Goal: Find specific page/section: Find specific page/section

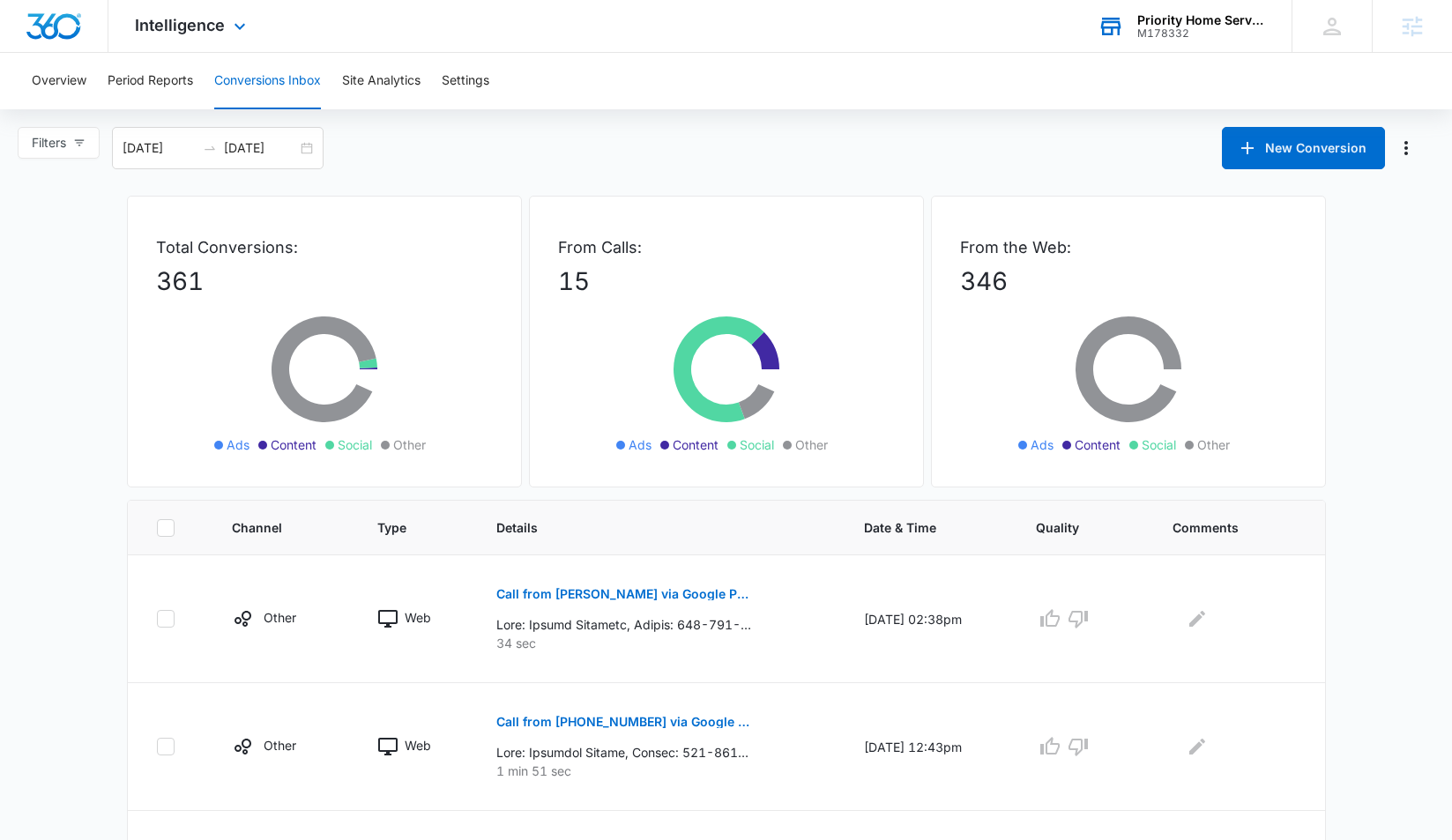
drag, startPoint x: 1225, startPoint y: 13, endPoint x: 1216, endPoint y: 29, distance: 18.4
click at [1225, 13] on div "Priority Home Services" at bounding box center [1201, 21] width 128 height 14
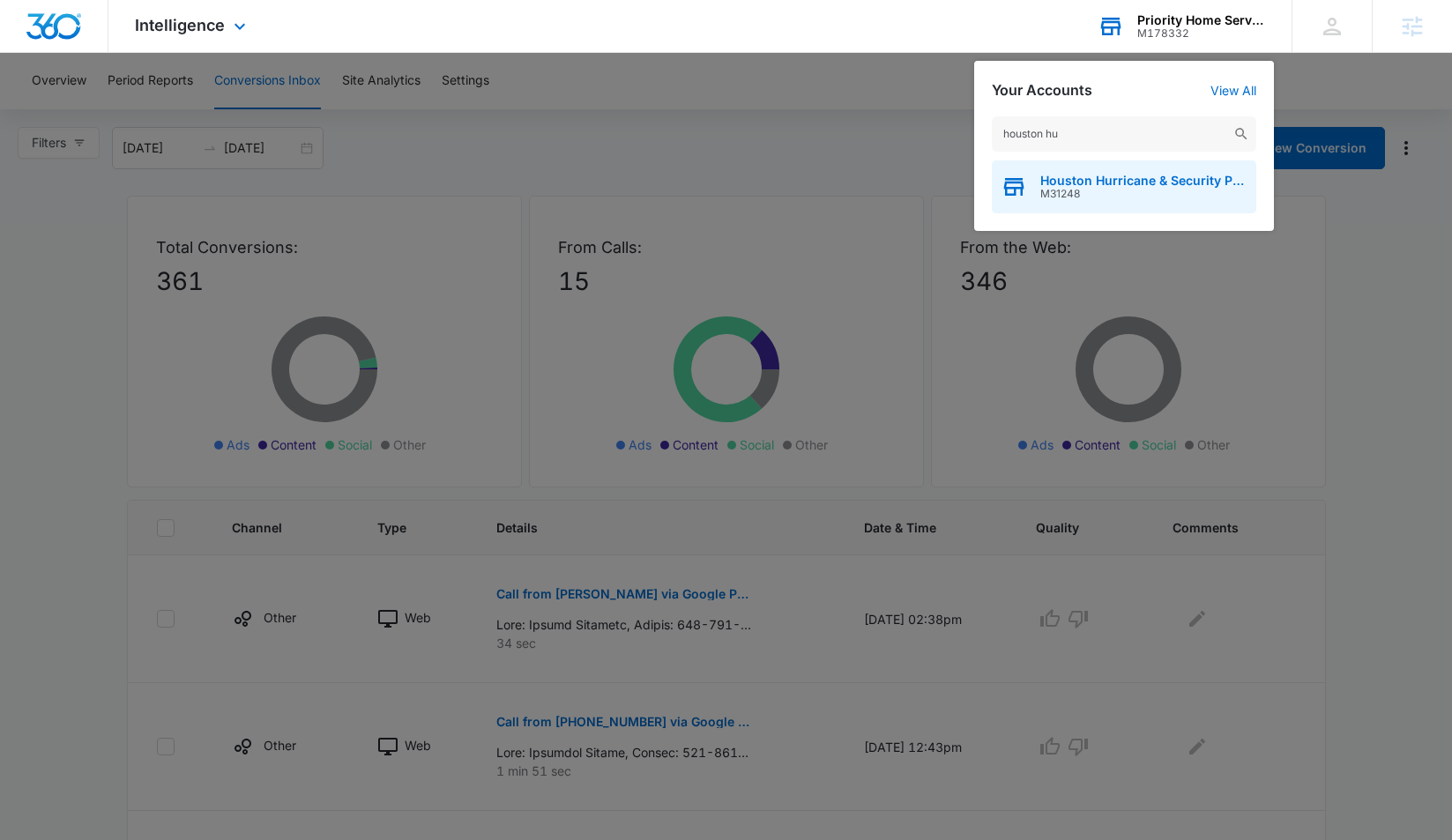
type input "houston hu"
click at [1103, 186] on span "Houston Hurricane & Security Products" at bounding box center [1144, 181] width 208 height 14
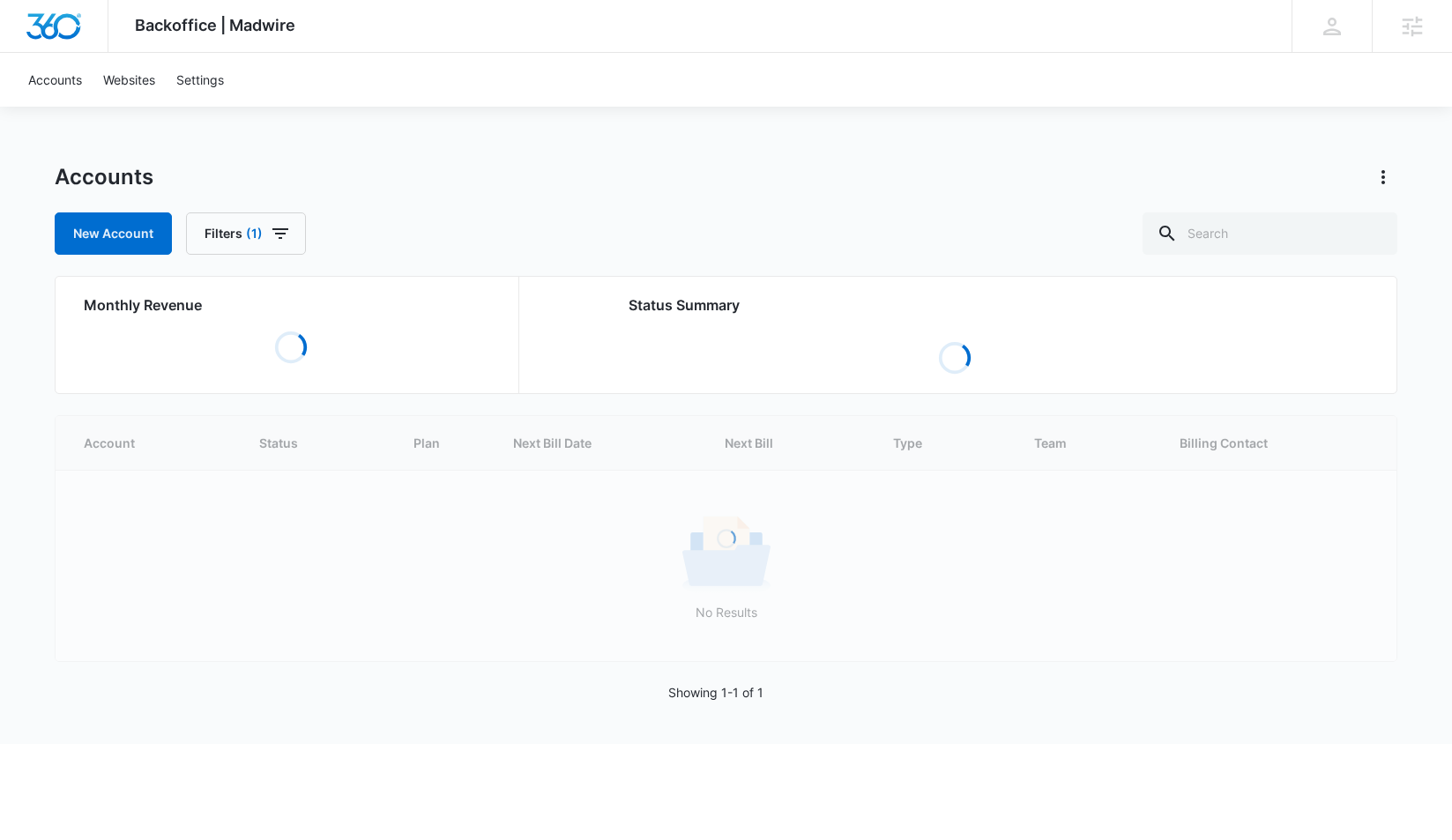
click at [1292, 255] on div "Accounts New Account Filters (1) Monthly Revenue Loading Status Summary Loading…" at bounding box center [726, 454] width 1342 height 581
click at [1282, 237] on input "text" at bounding box center [1270, 233] width 255 height 42
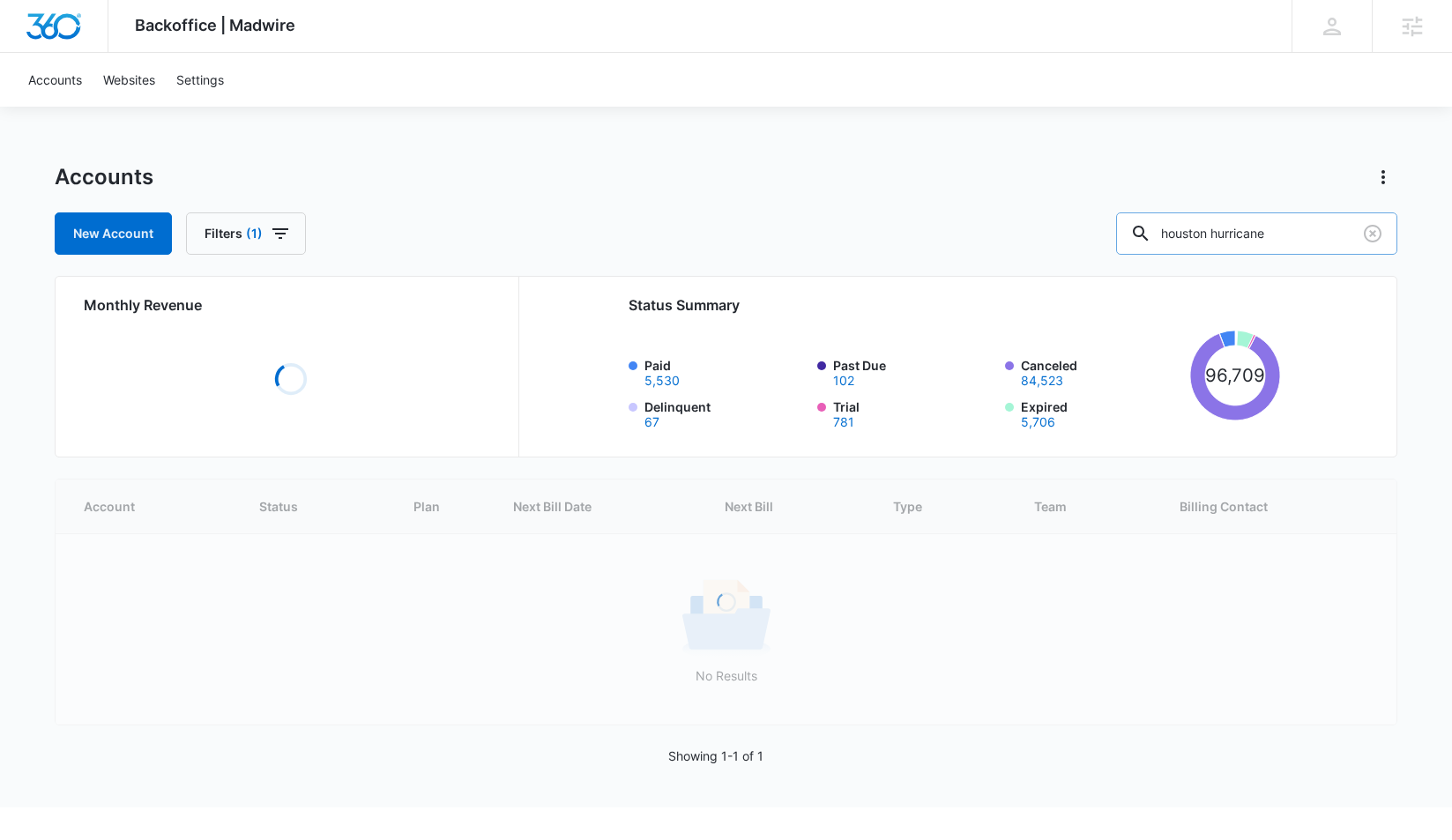
type input "houston hurricane"
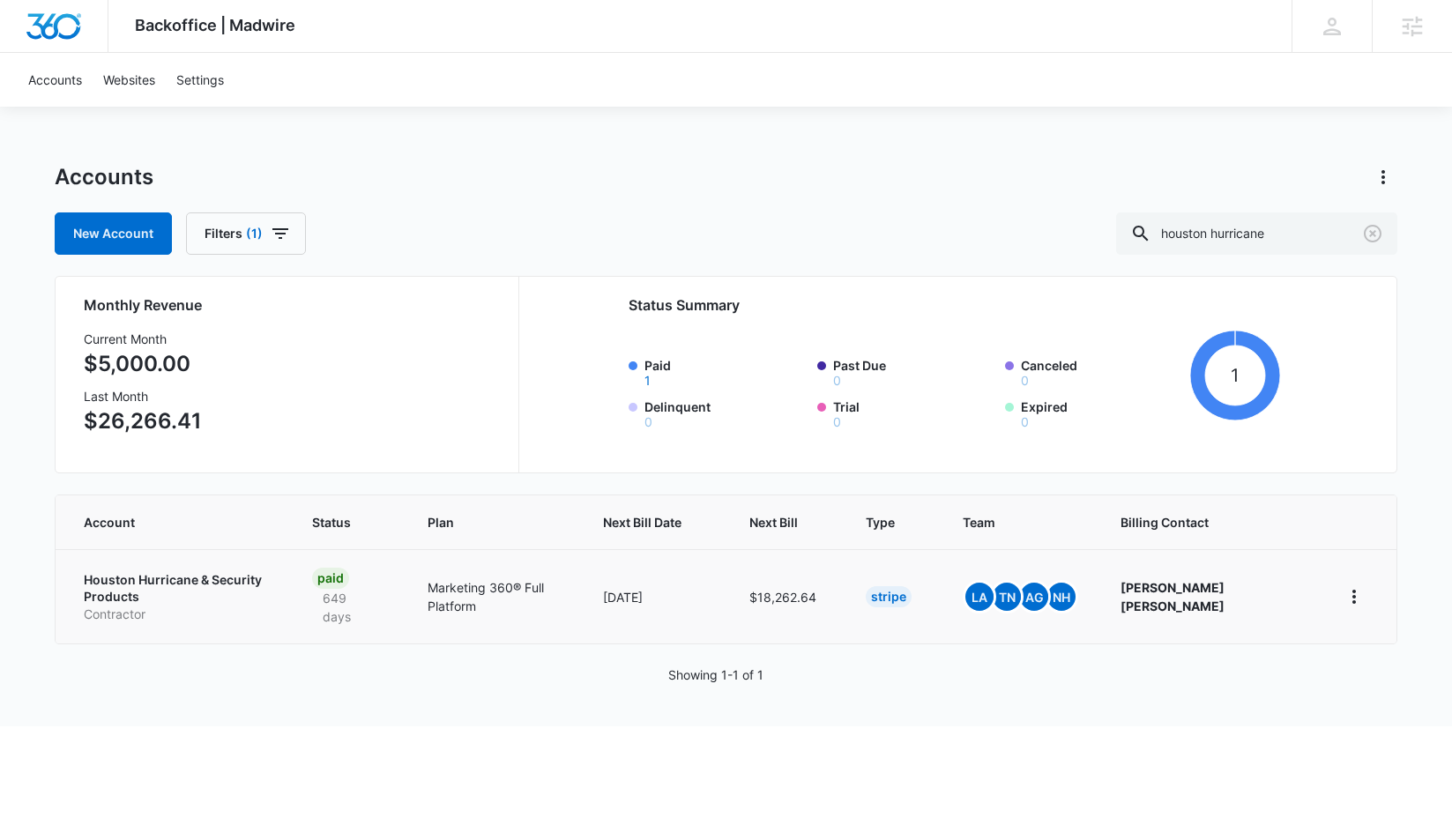
click at [204, 579] on p "Houston Hurricane & Security Products" at bounding box center [176, 588] width 186 height 34
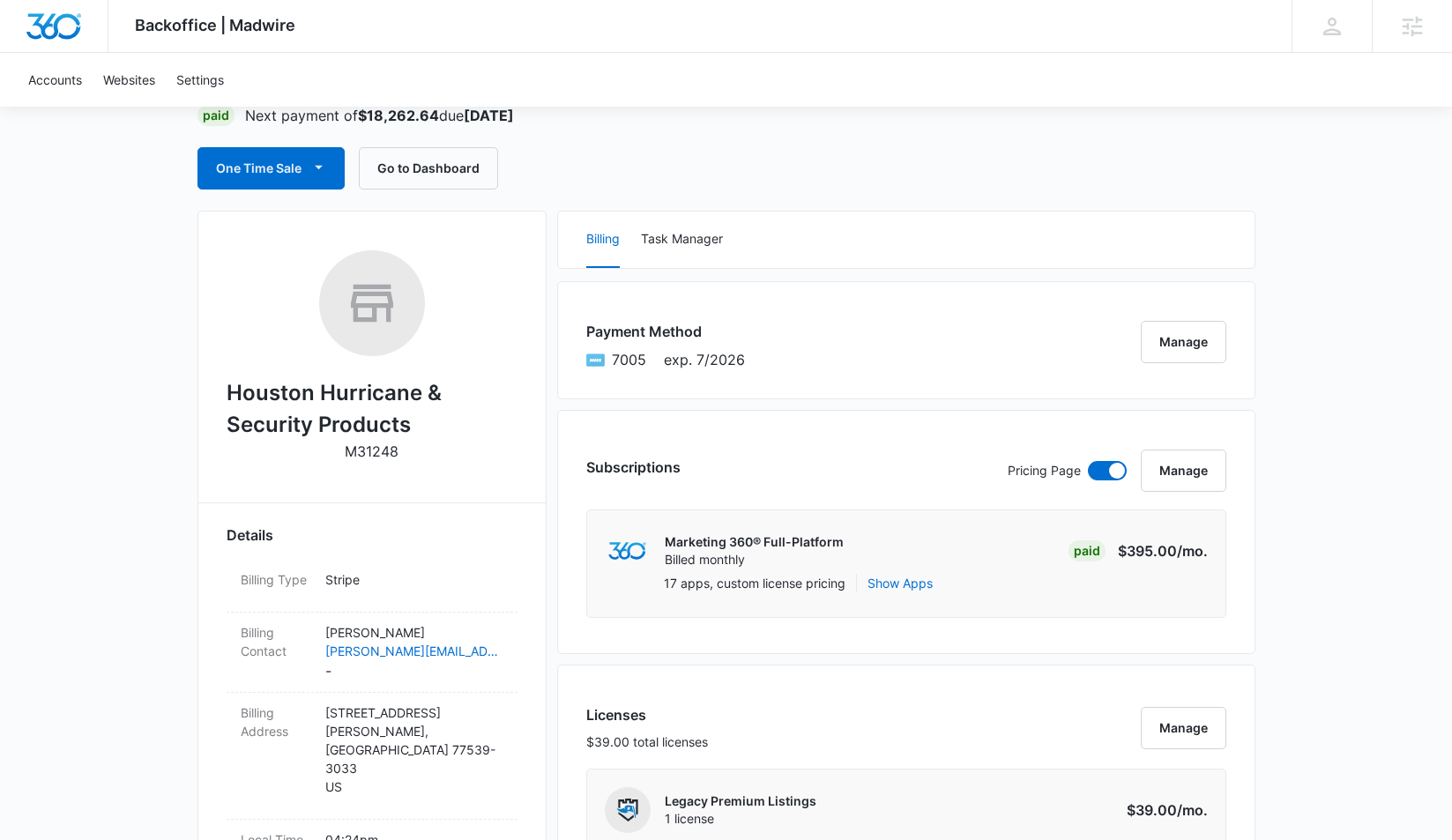
scroll to position [84, 0]
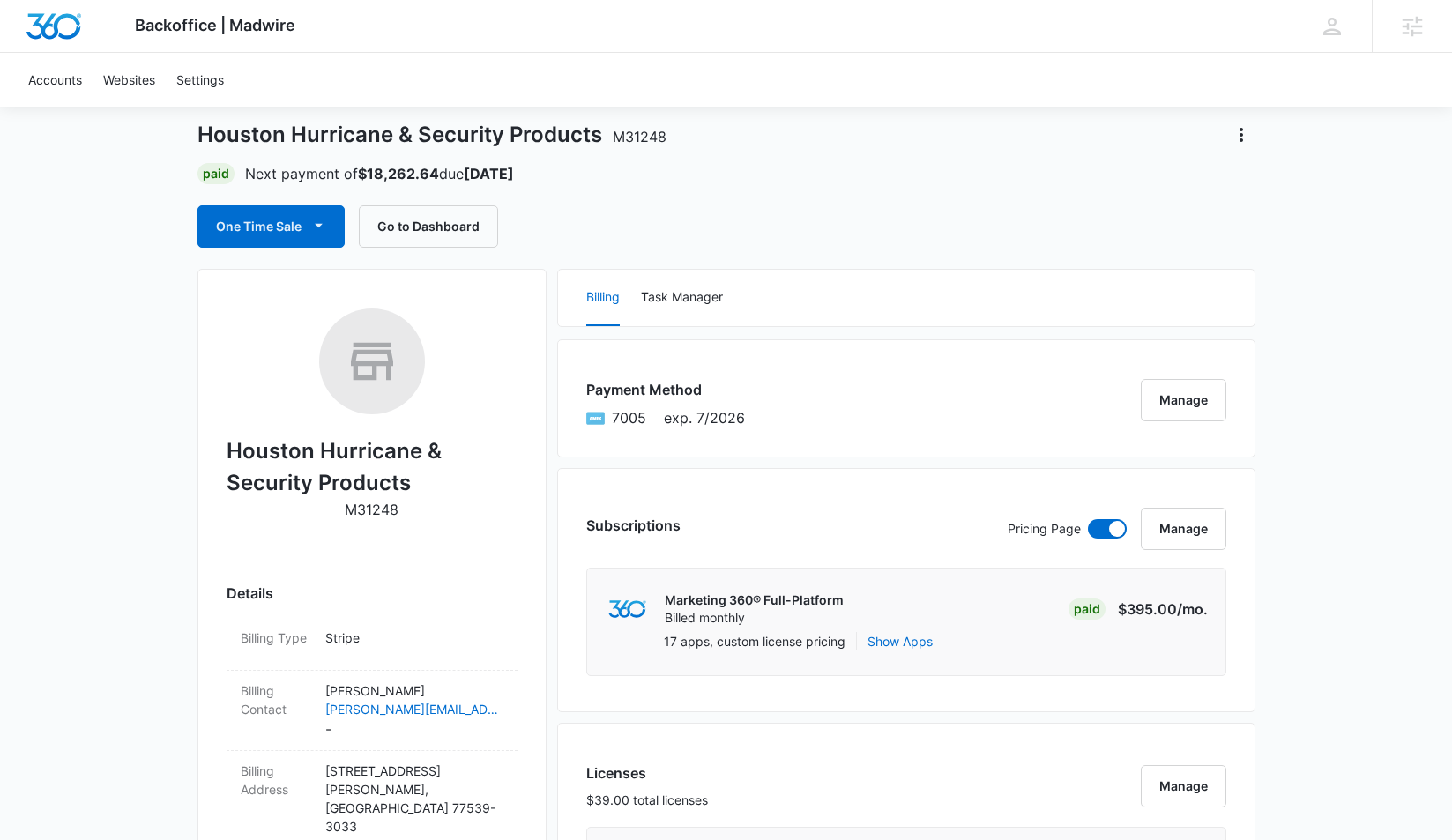
click at [881, 223] on div "One Time Sale Go to Dashboard" at bounding box center [726, 226] width 1058 height 42
click at [264, 230] on button "One Time Sale" at bounding box center [271, 226] width 147 height 42
click at [273, 294] on div "Run One-Time Payment" at bounding box center [321, 286] width 204 height 19
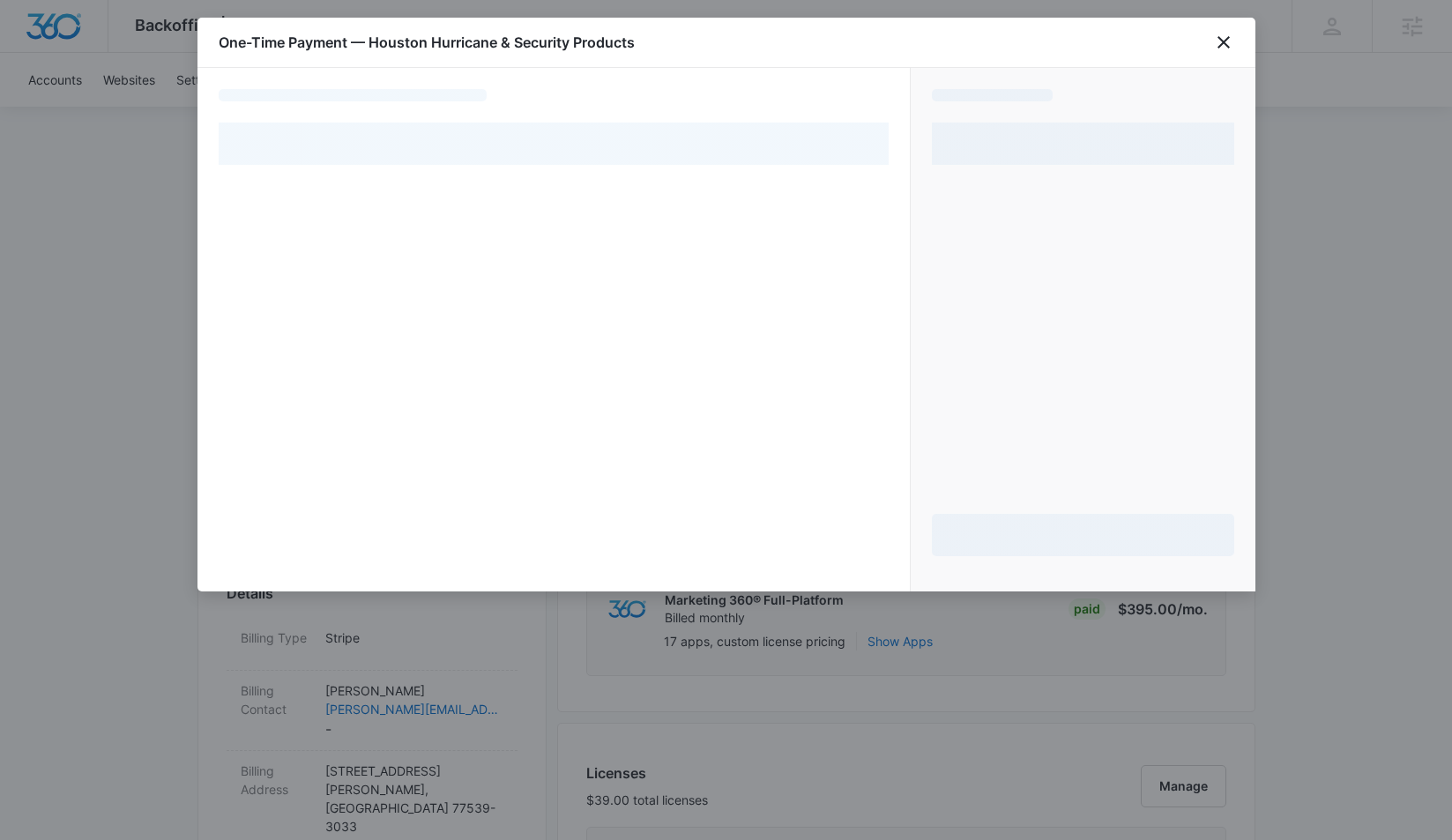
select select "pm_1Lu0wRA4n8RTgNjUaCLJ12RP"
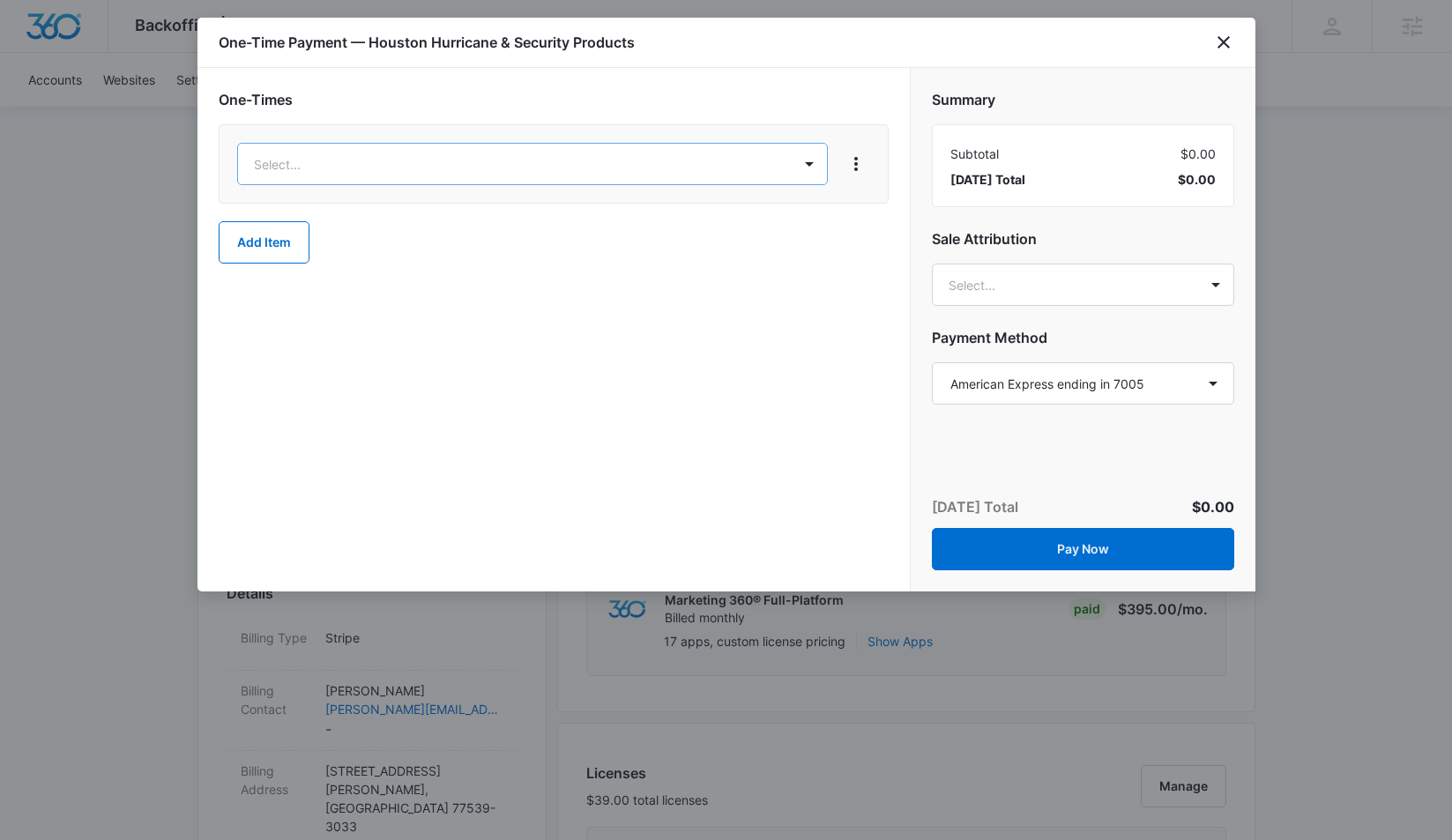
drag, startPoint x: 500, startPoint y: 142, endPoint x: 502, endPoint y: 167, distance: 25.1
click at [500, 144] on div "Select..." at bounding box center [553, 164] width 670 height 79
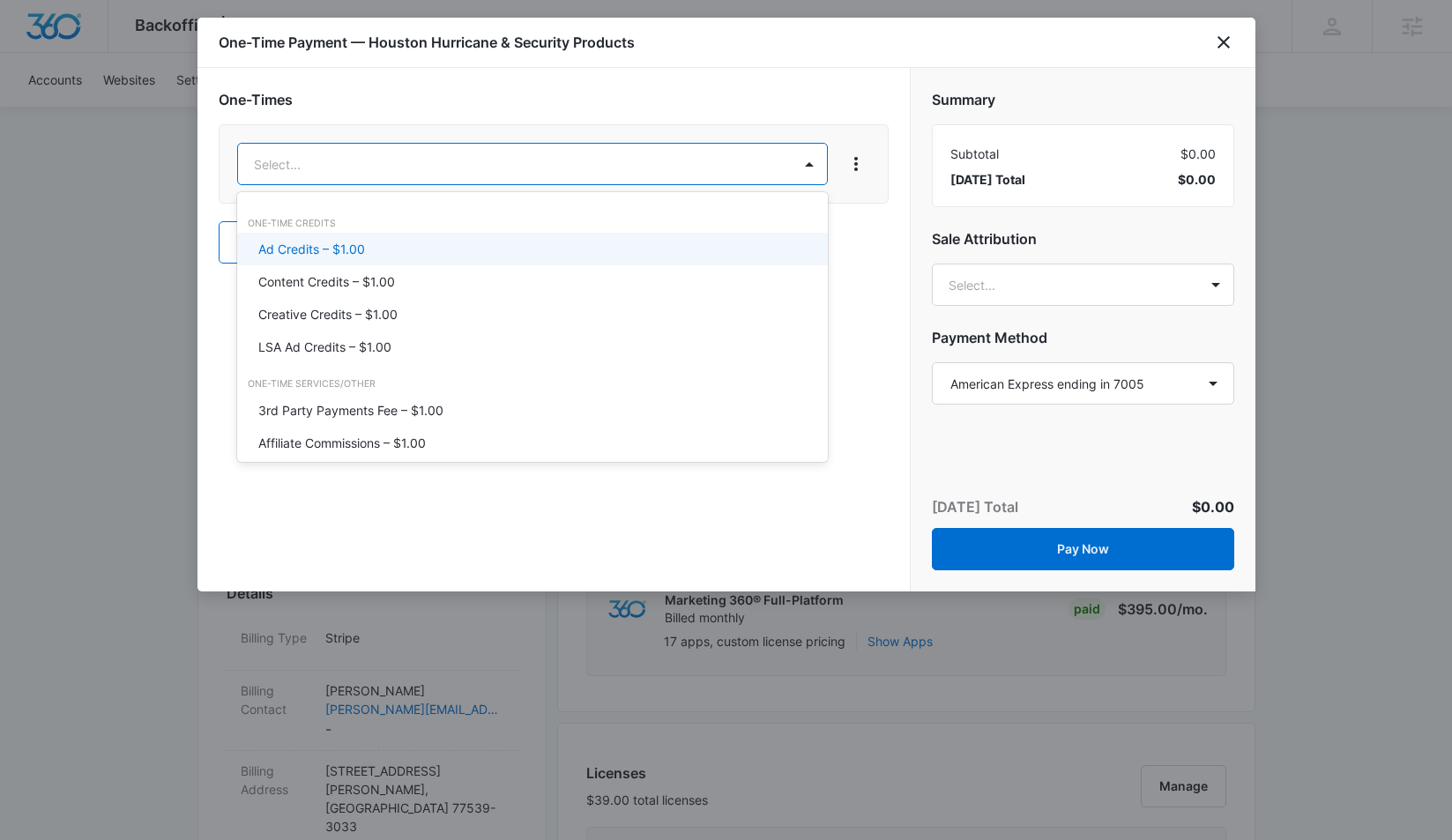
drag, startPoint x: 418, startPoint y: 246, endPoint x: 494, endPoint y: 191, distance: 93.8
click at [419, 246] on div "Ad Credits – $1.00" at bounding box center [530, 249] width 544 height 19
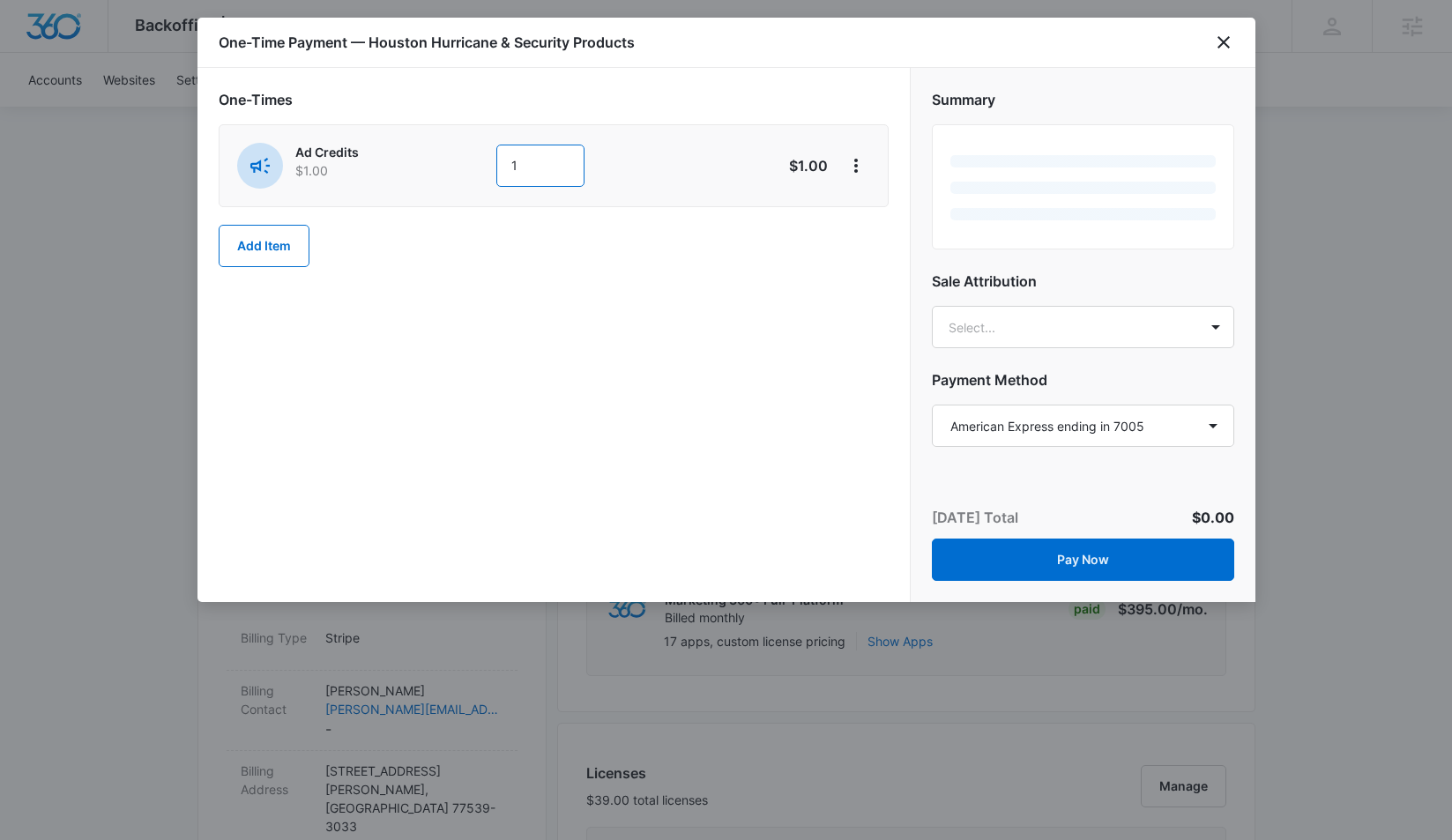
click at [567, 164] on input "1" at bounding box center [540, 165] width 88 height 42
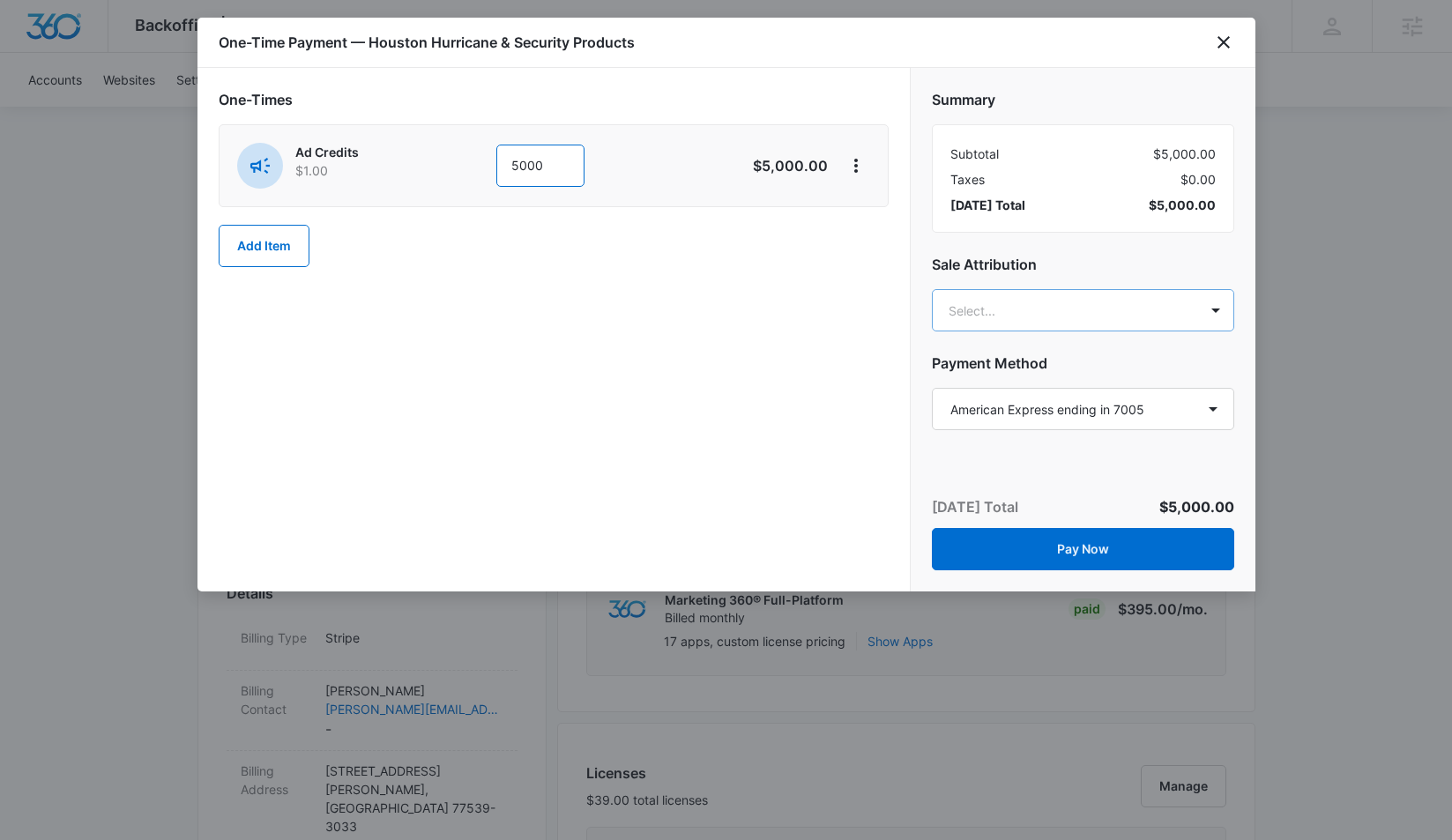
type input "5000"
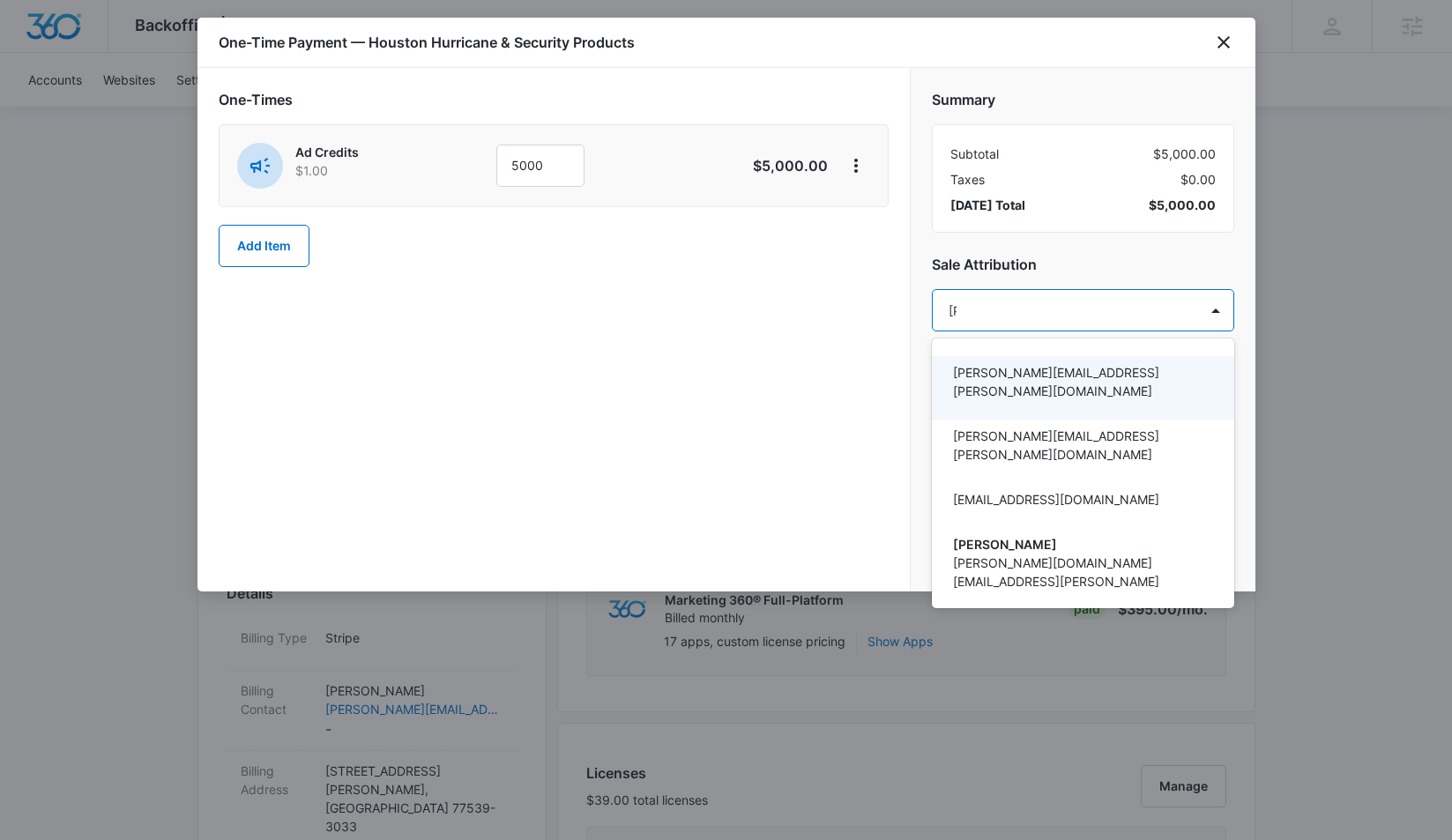
type input "tomm"
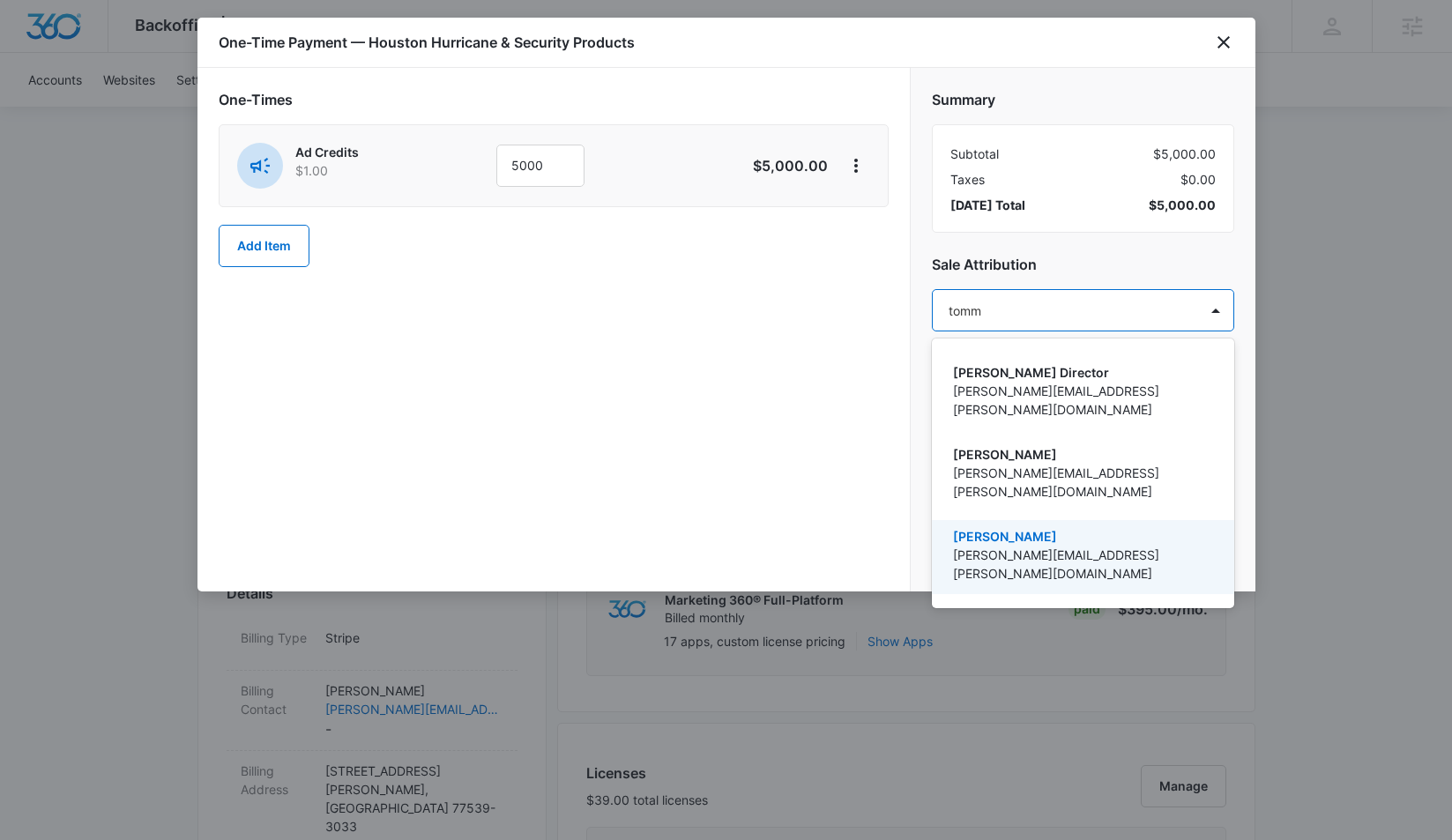
drag, startPoint x: 970, startPoint y: 500, endPoint x: 919, endPoint y: 450, distance: 71.4
click at [970, 527] on p "[PERSON_NAME]" at bounding box center [1082, 536] width 257 height 19
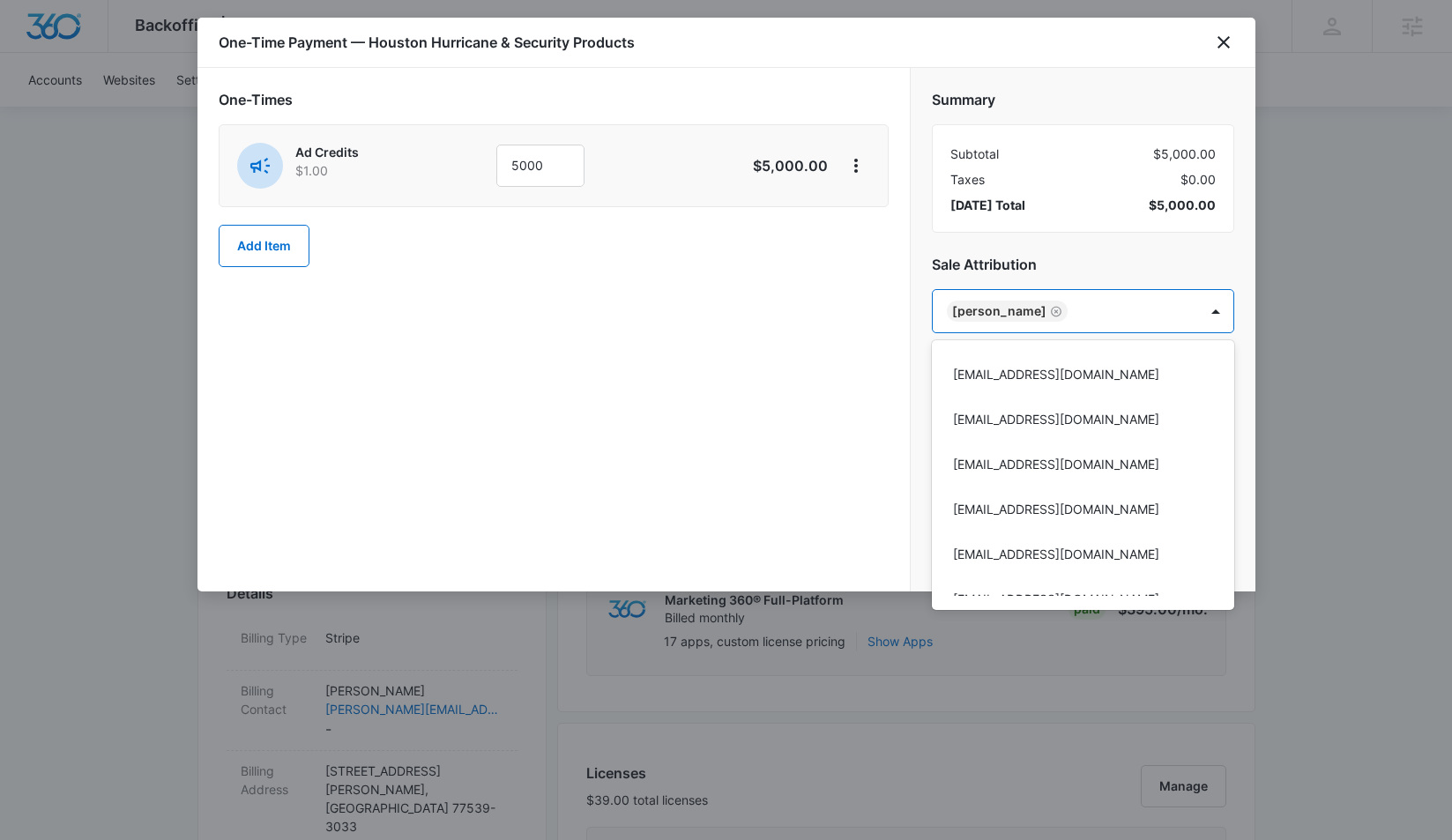
click at [849, 395] on div at bounding box center [726, 420] width 1452 height 840
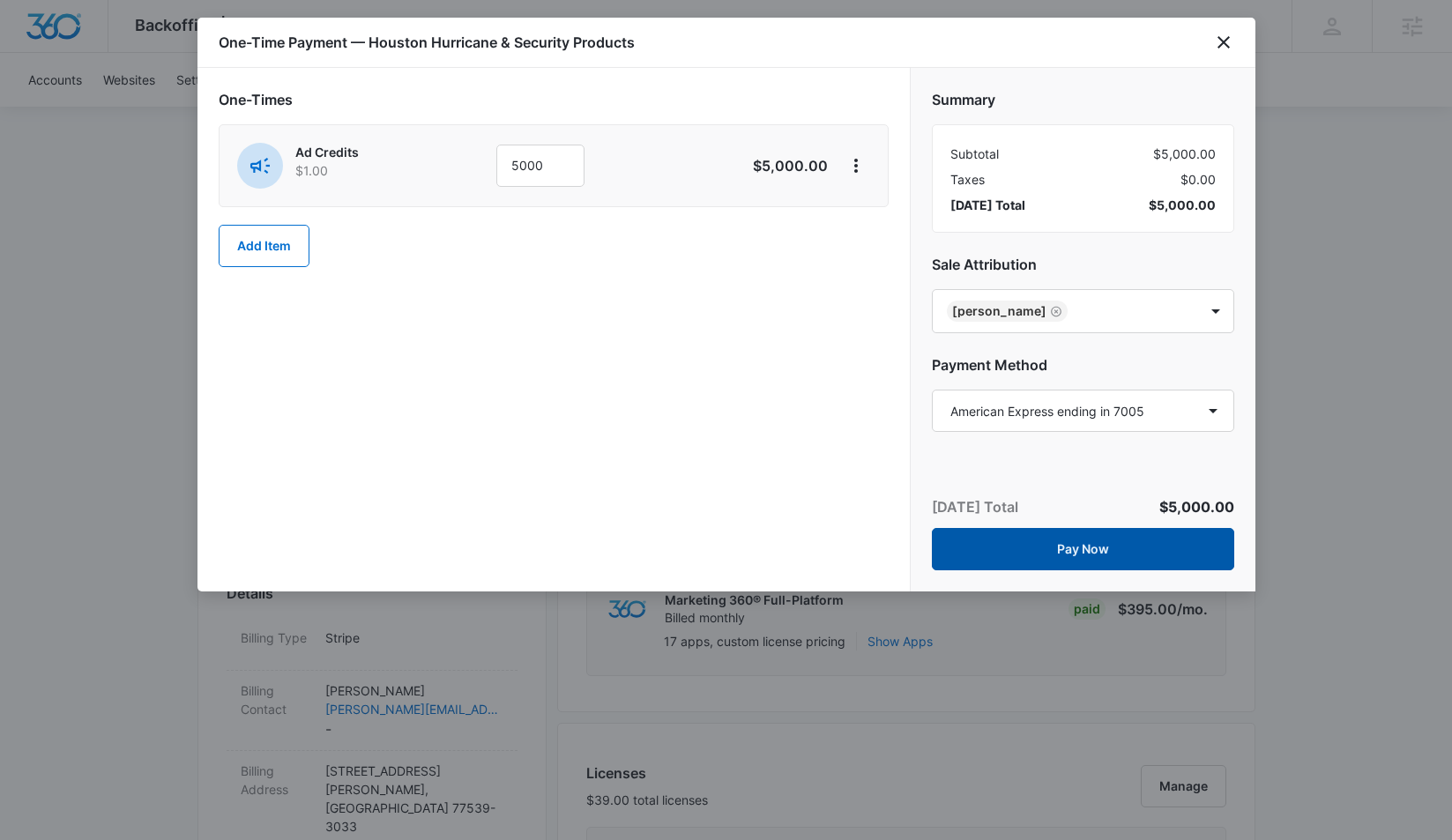
click at [1059, 557] on button "Pay Now" at bounding box center [1083, 549] width 303 height 42
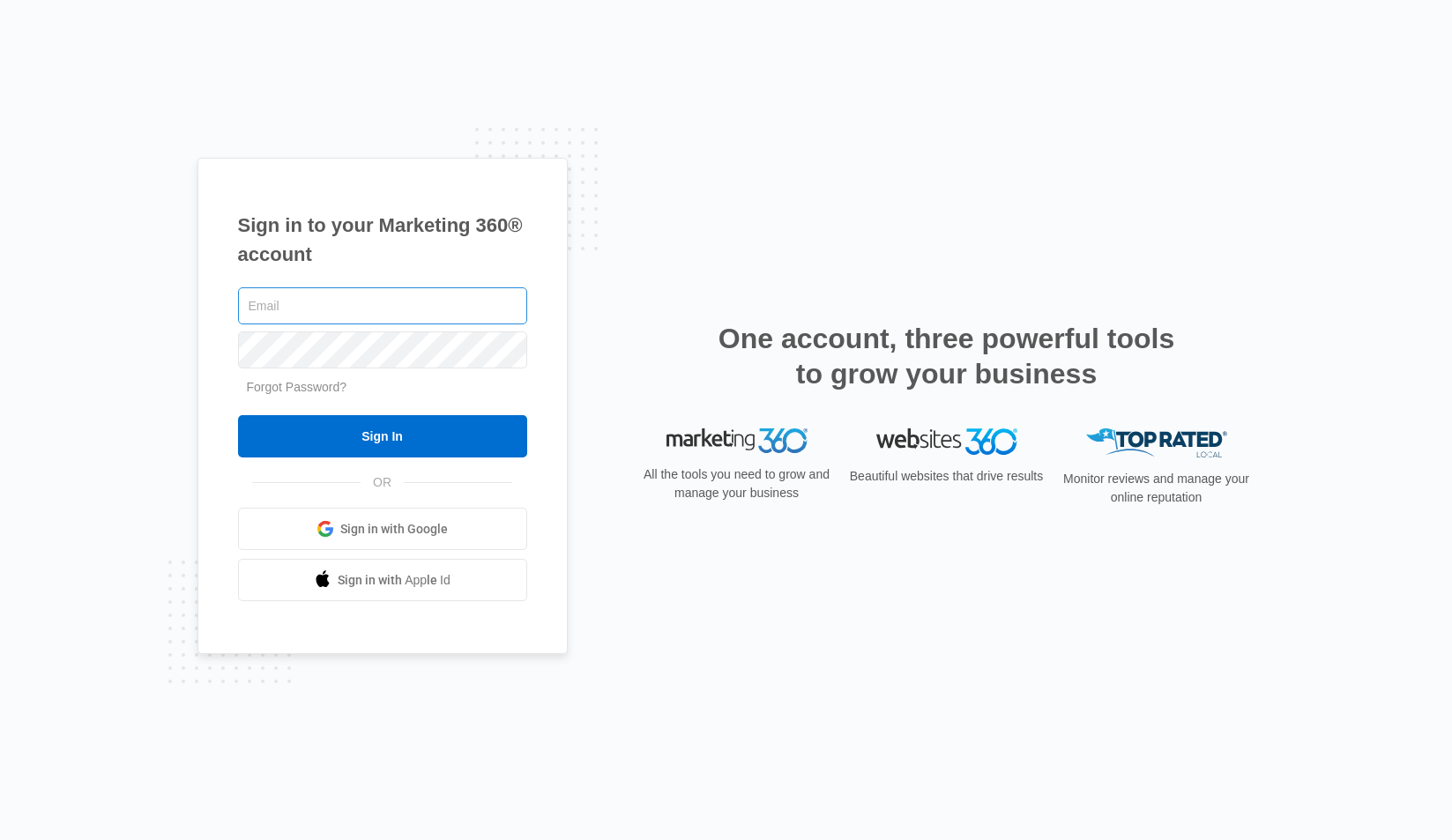
type input "[PERSON_NAME][EMAIL_ADDRESS][PERSON_NAME][DOMAIN_NAME]"
click at [382, 437] on input "Sign In" at bounding box center [383, 436] width 289 height 42
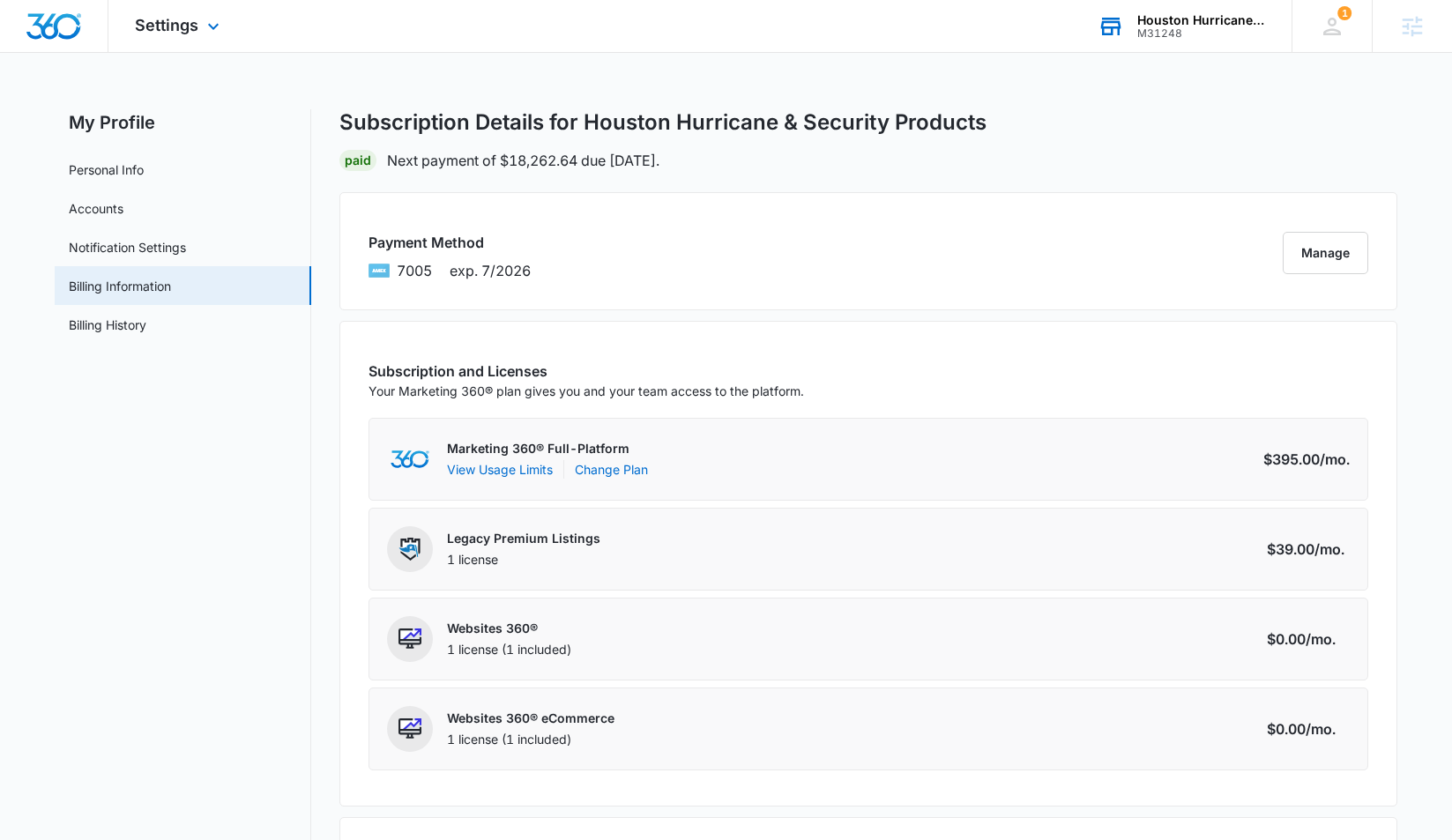
click at [1212, 27] on div "M31248" at bounding box center [1201, 33] width 128 height 13
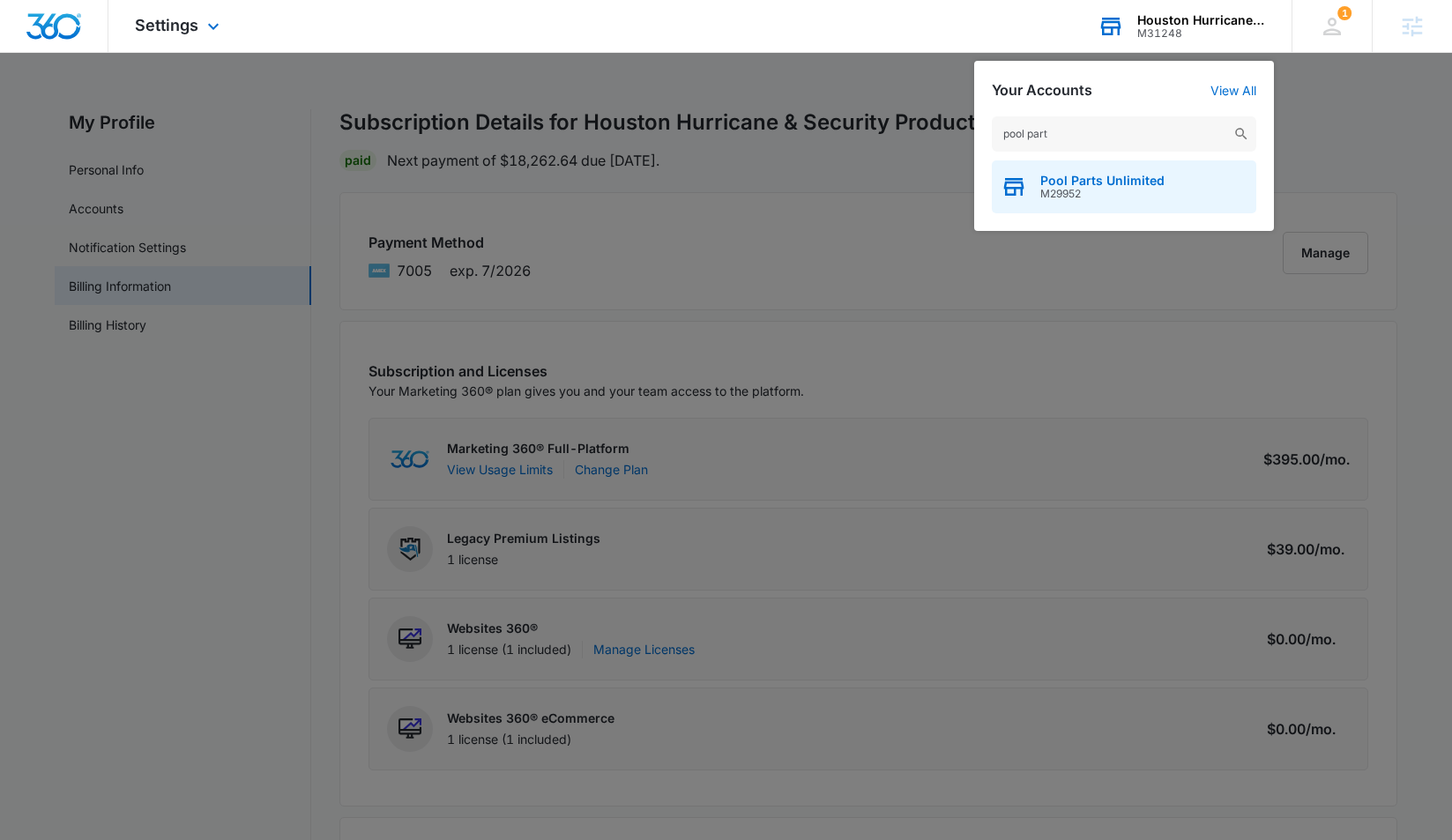
type input "pool part"
click at [1076, 192] on span "M29952" at bounding box center [1102, 194] width 124 height 13
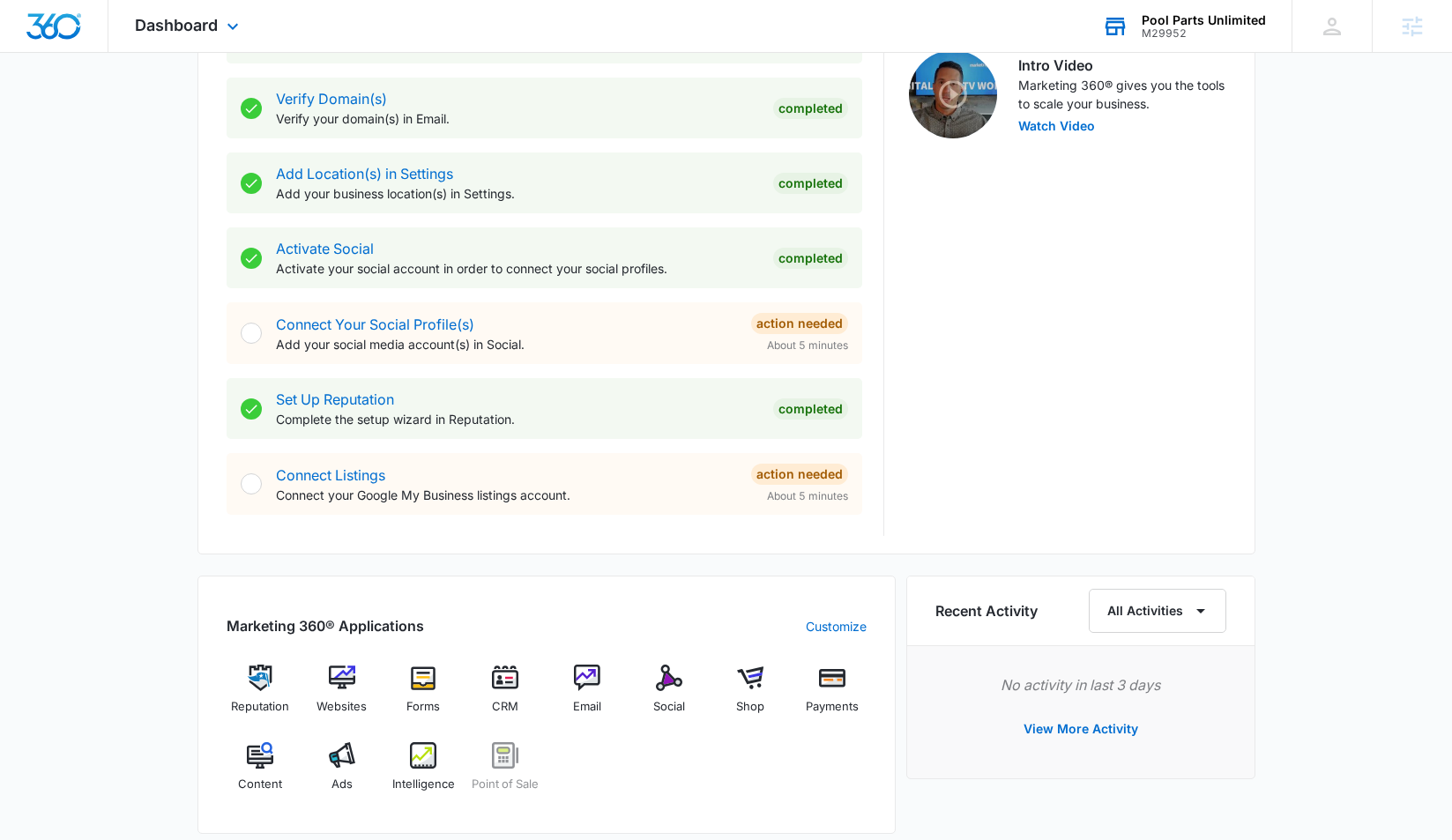
scroll to position [674, 0]
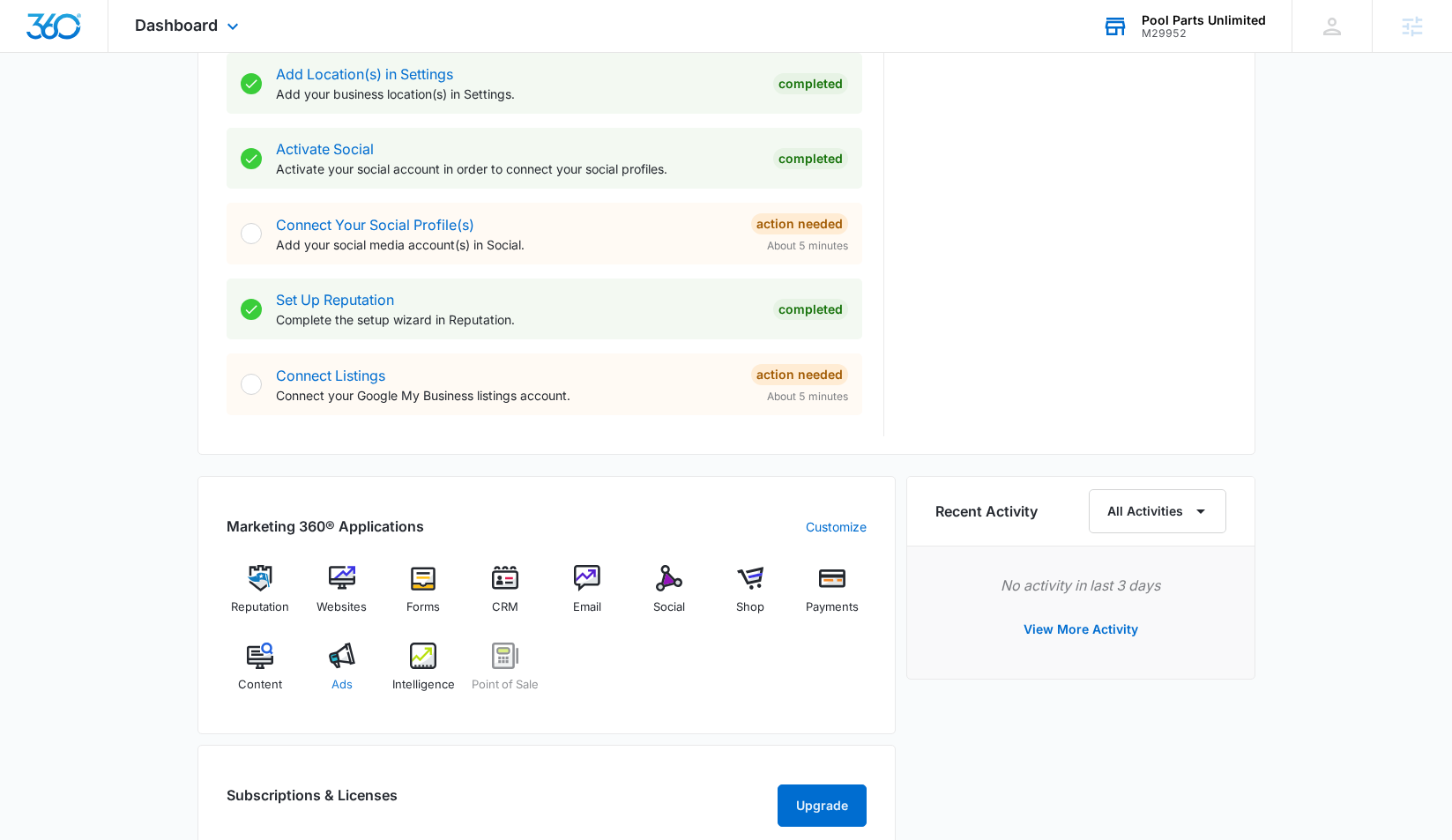
click at [340, 679] on span "Ads" at bounding box center [342, 685] width 22 height 18
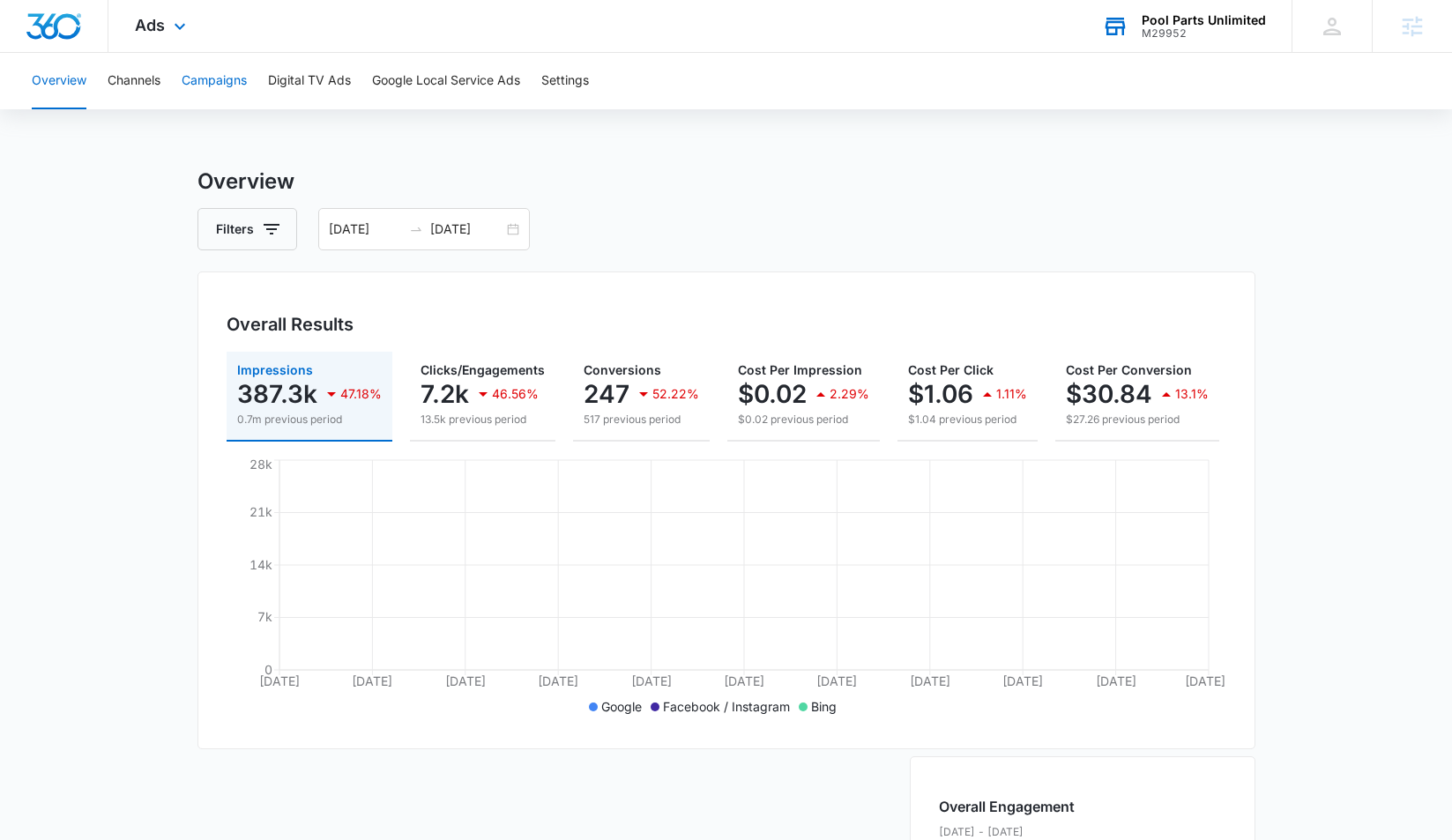
click at [206, 88] on button "Campaigns" at bounding box center [214, 81] width 66 height 57
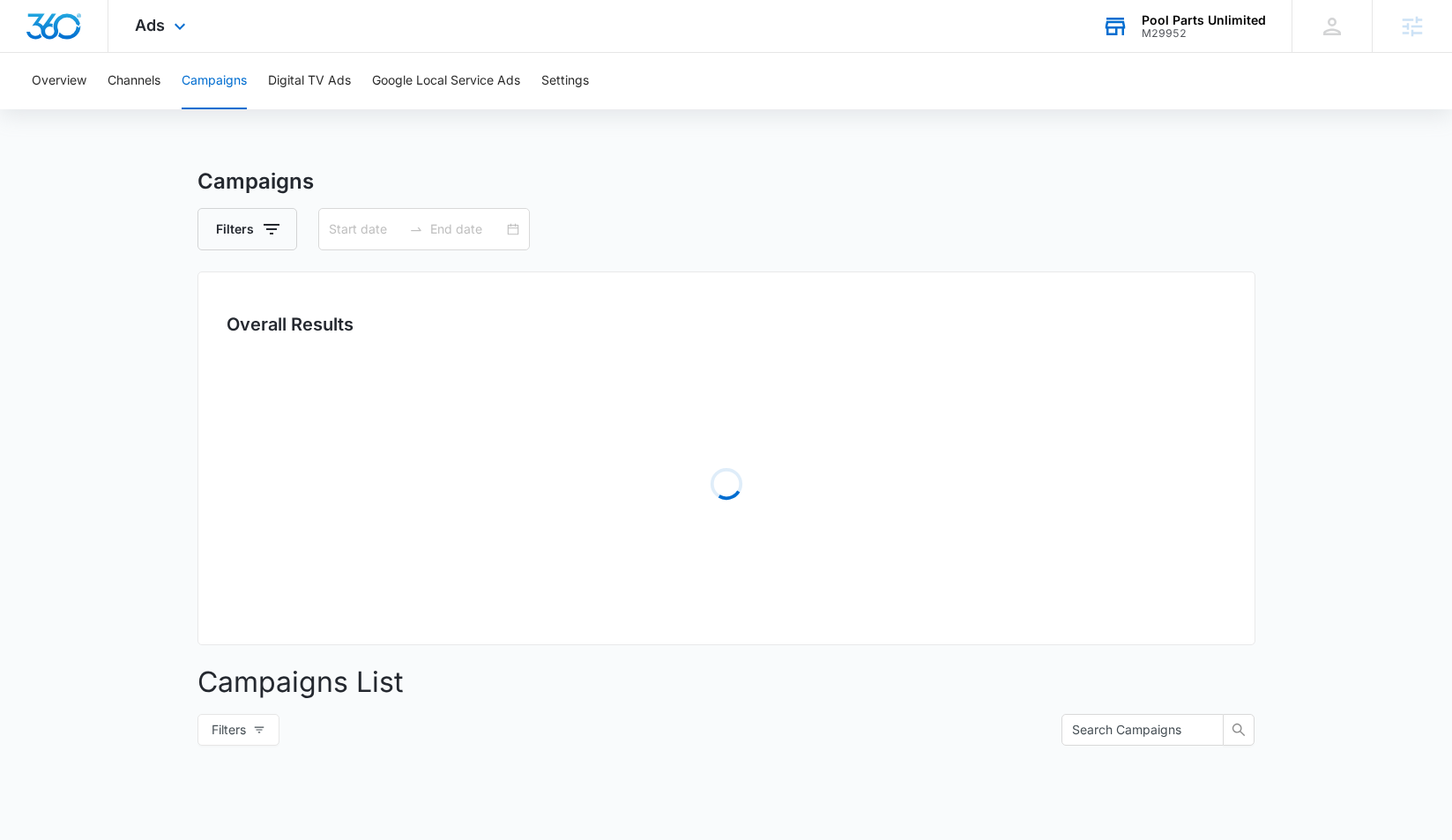
type input "[DATE]"
click at [351, 230] on input "[DATE]" at bounding box center [365, 229] width 73 height 20
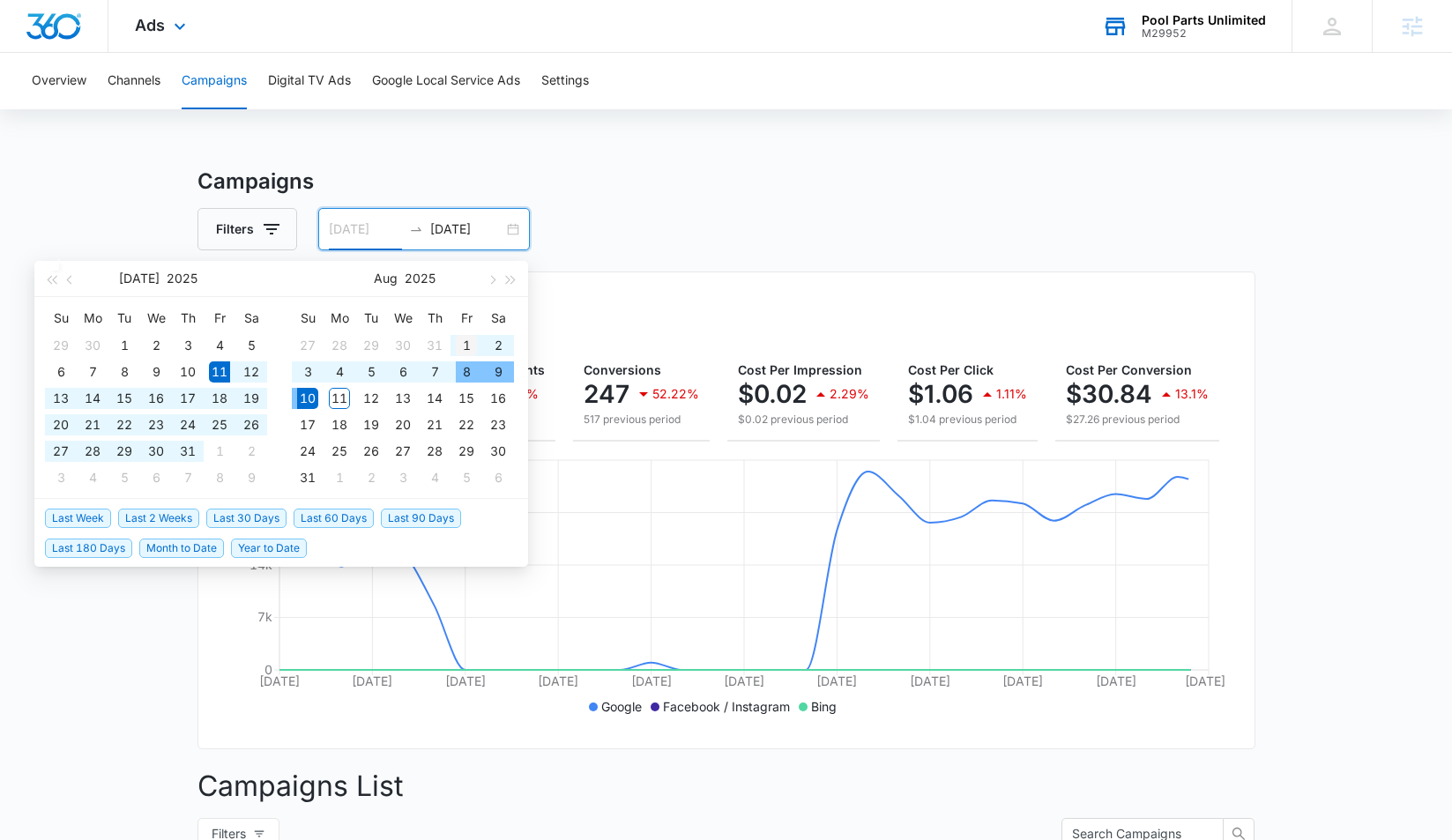
type input "08/01/2025"
click at [465, 342] on div "1" at bounding box center [466, 346] width 22 height 22
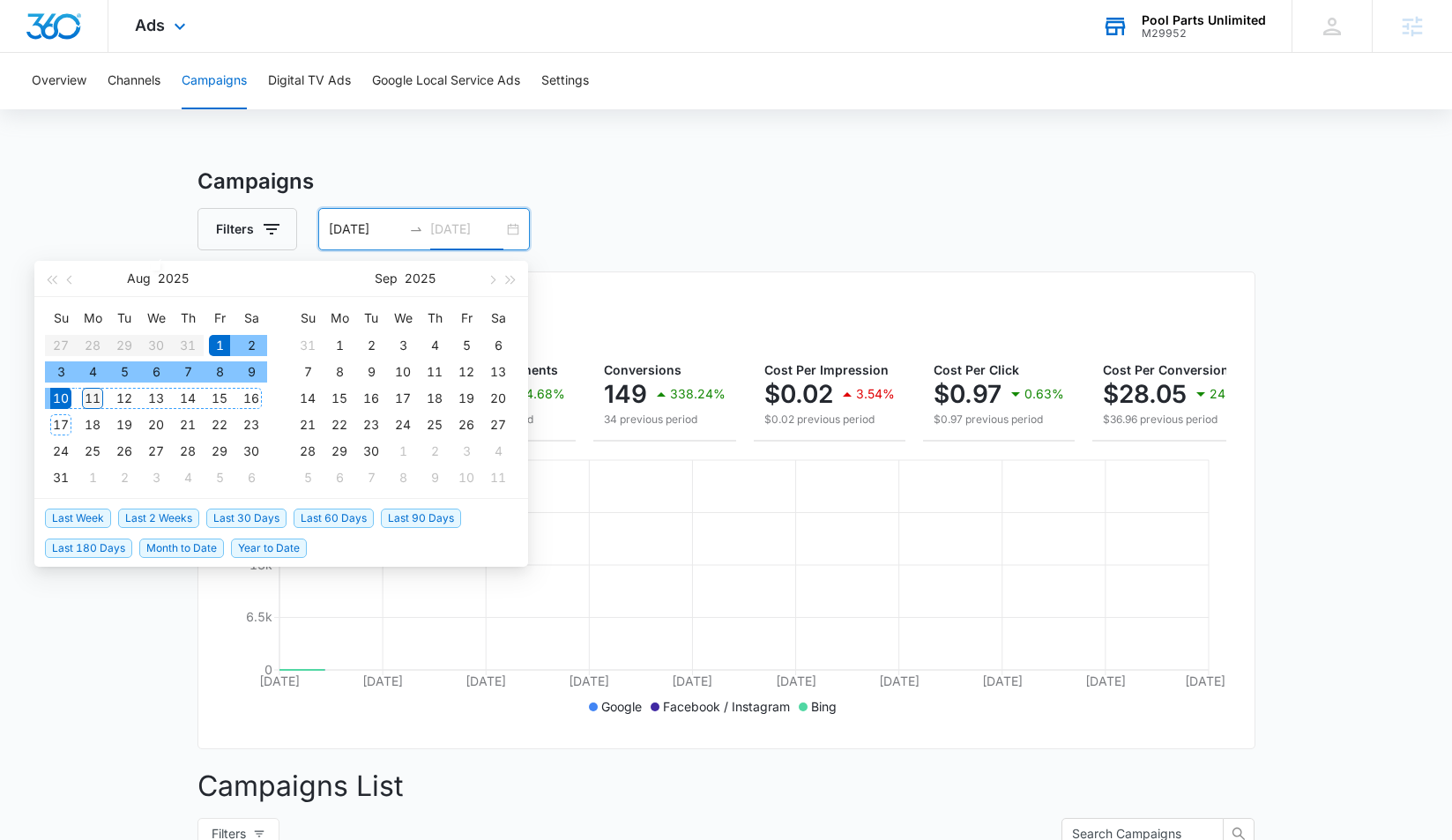
type input "[DATE]"
drag, startPoint x: 97, startPoint y: 395, endPoint x: 95, endPoint y: 381, distance: 14.1
click at [97, 395] on div "11" at bounding box center [93, 399] width 22 height 22
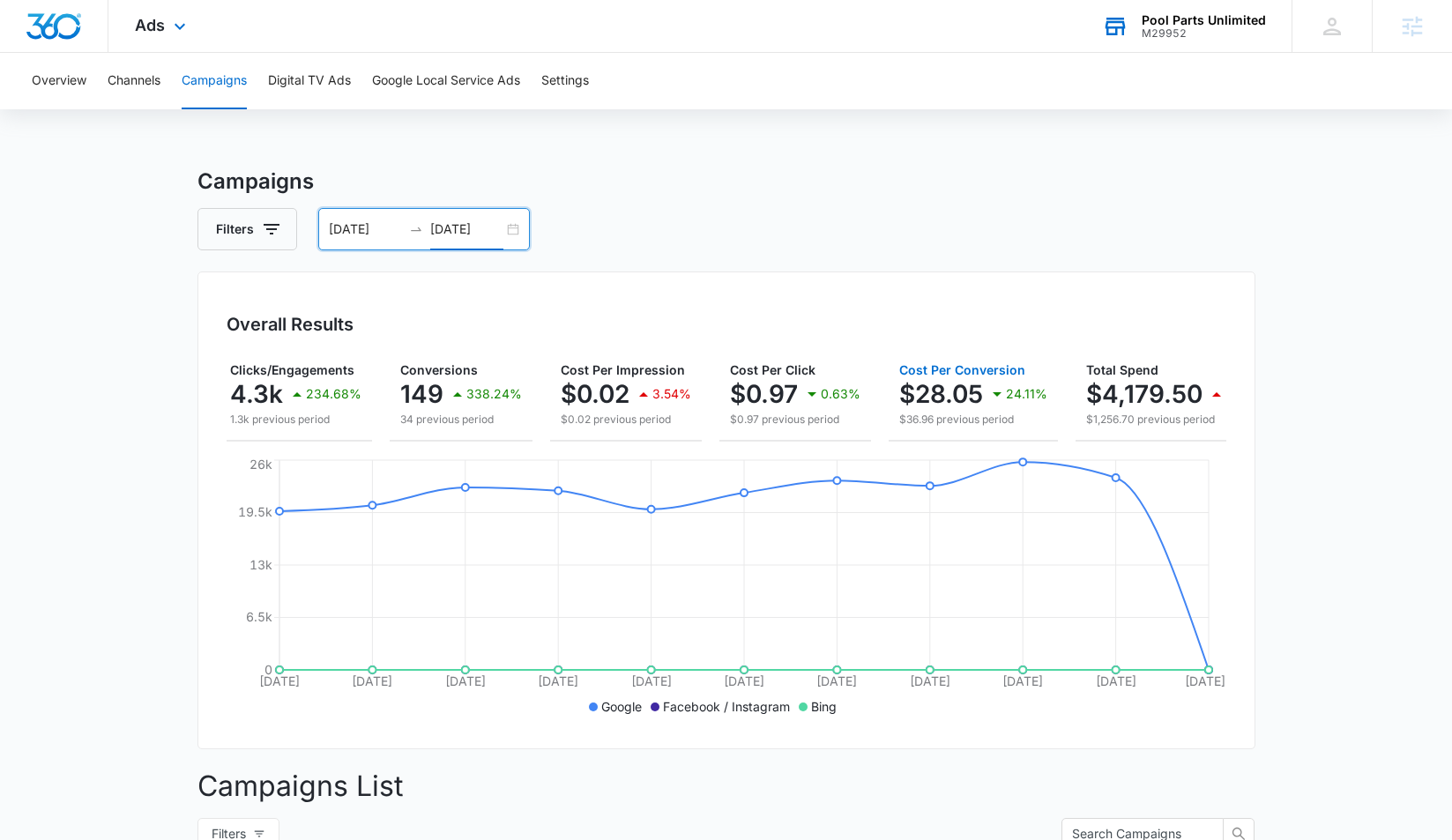
scroll to position [0, 233]
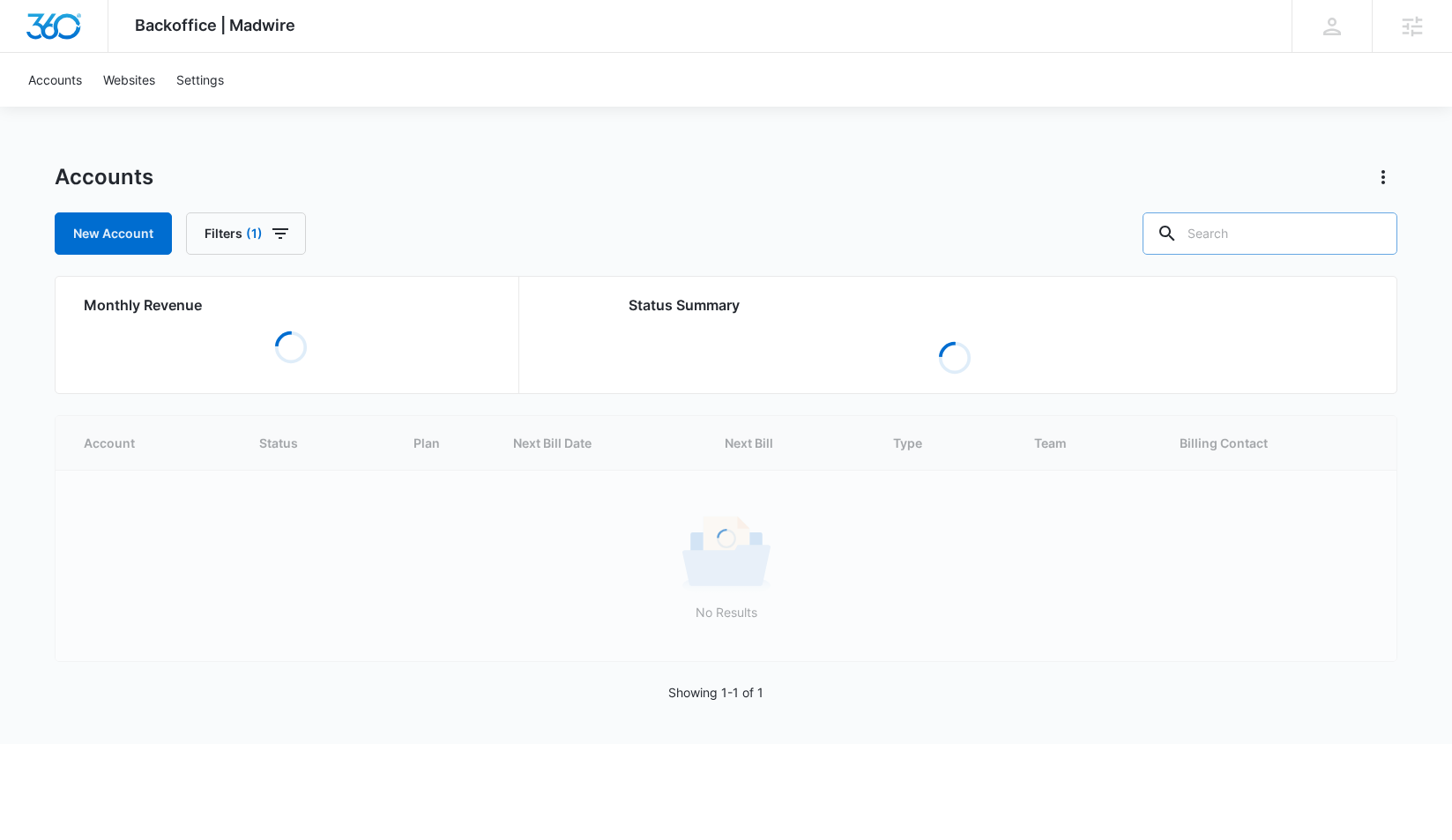
click at [1254, 234] on input "text" at bounding box center [1270, 233] width 255 height 42
type input "pool part"
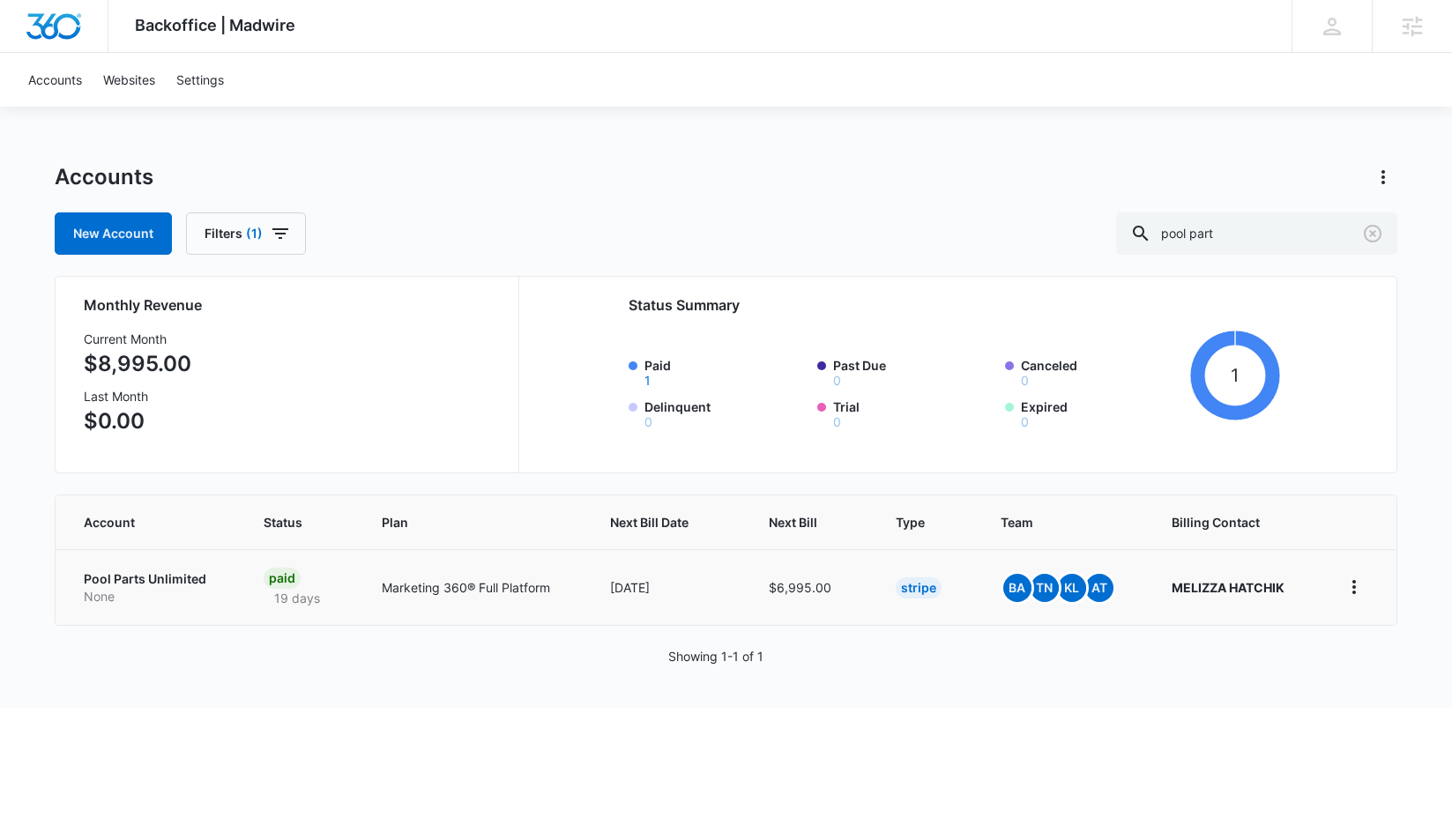
click at [170, 580] on p "Pool Parts Unlimited" at bounding box center [152, 579] width 137 height 18
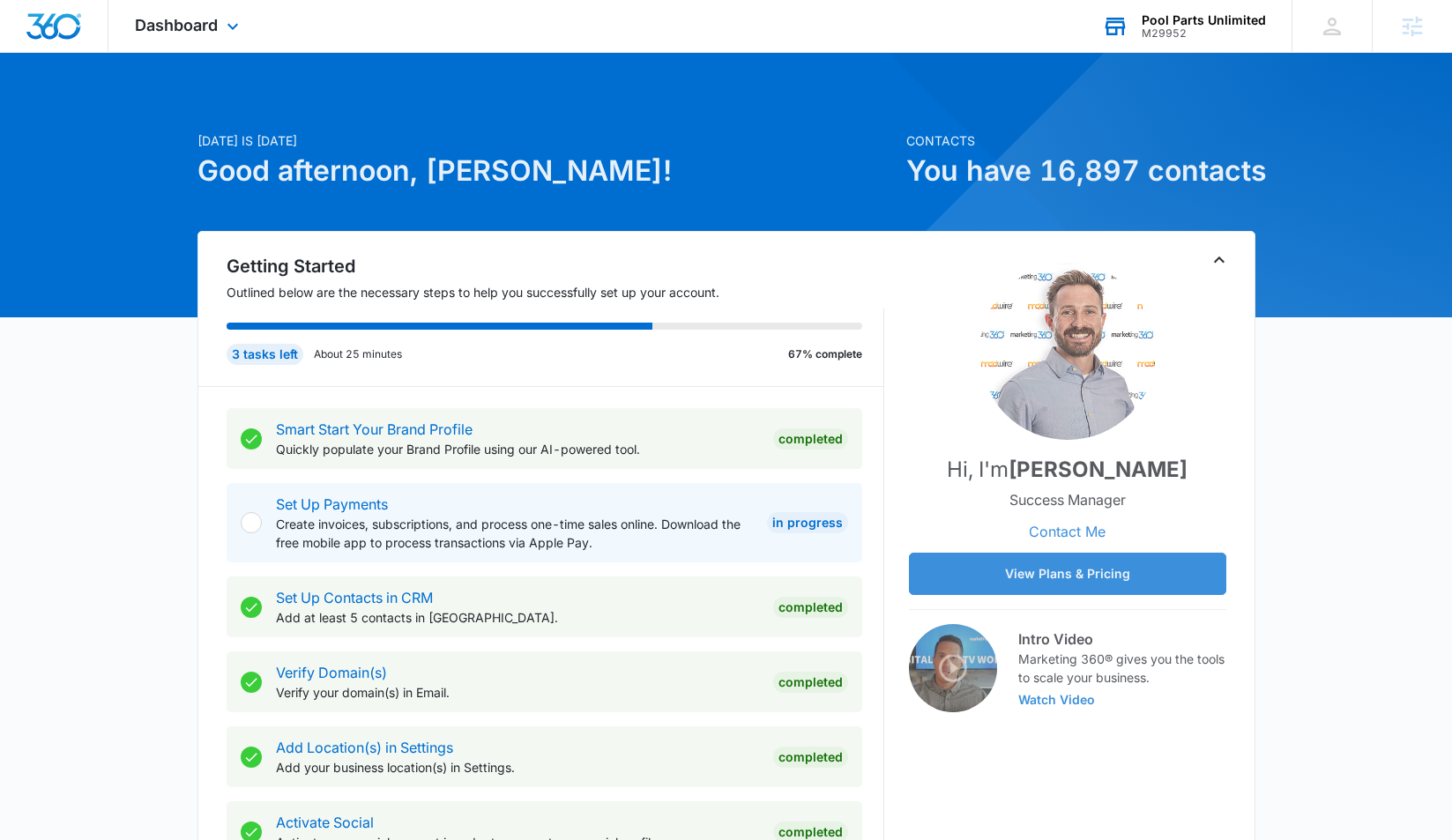
click at [1233, 33] on div "M29952" at bounding box center [1204, 33] width 124 height 13
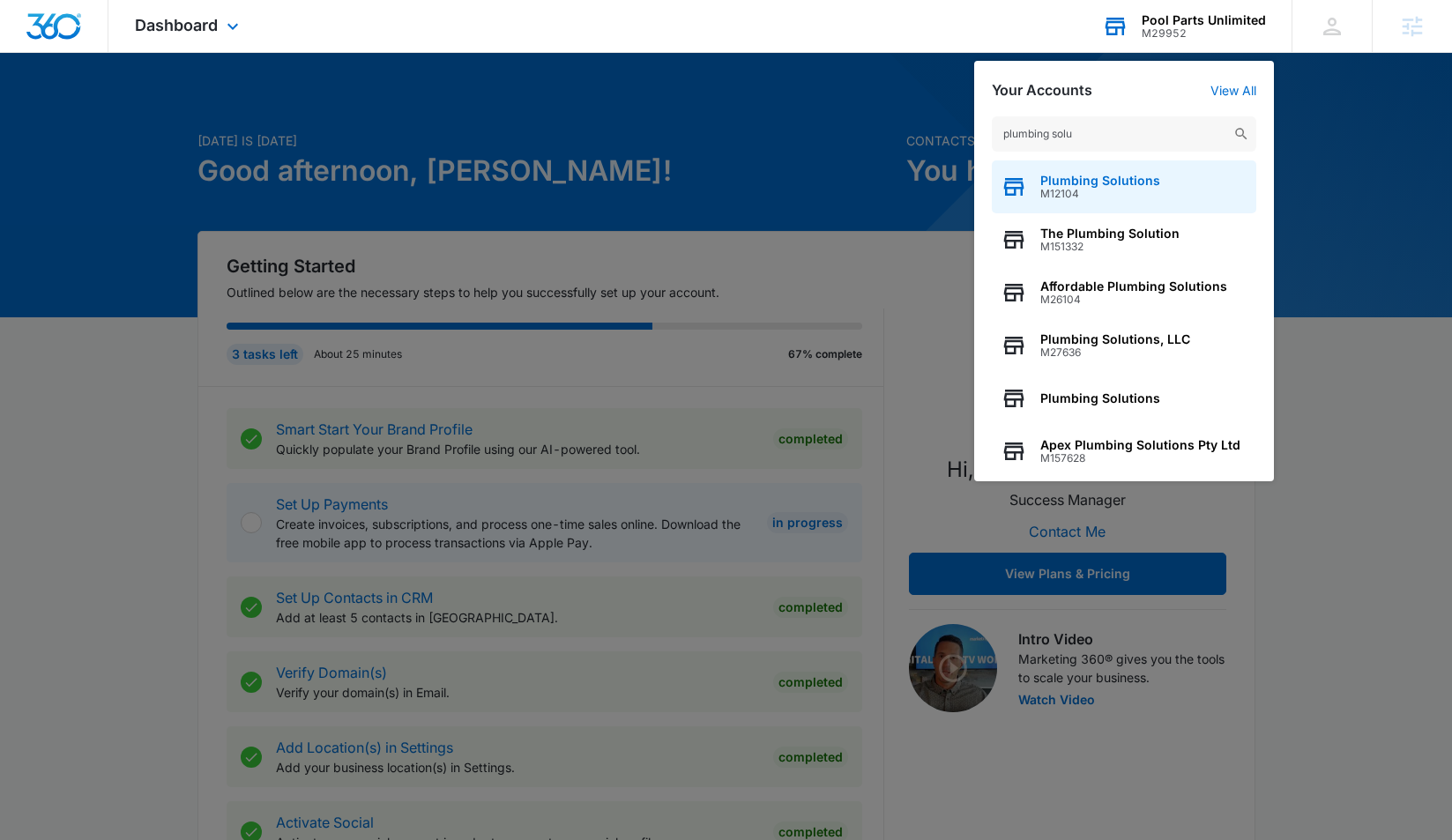
type input "plumbing solu"
click at [1101, 190] on span "M12104" at bounding box center [1100, 194] width 120 height 13
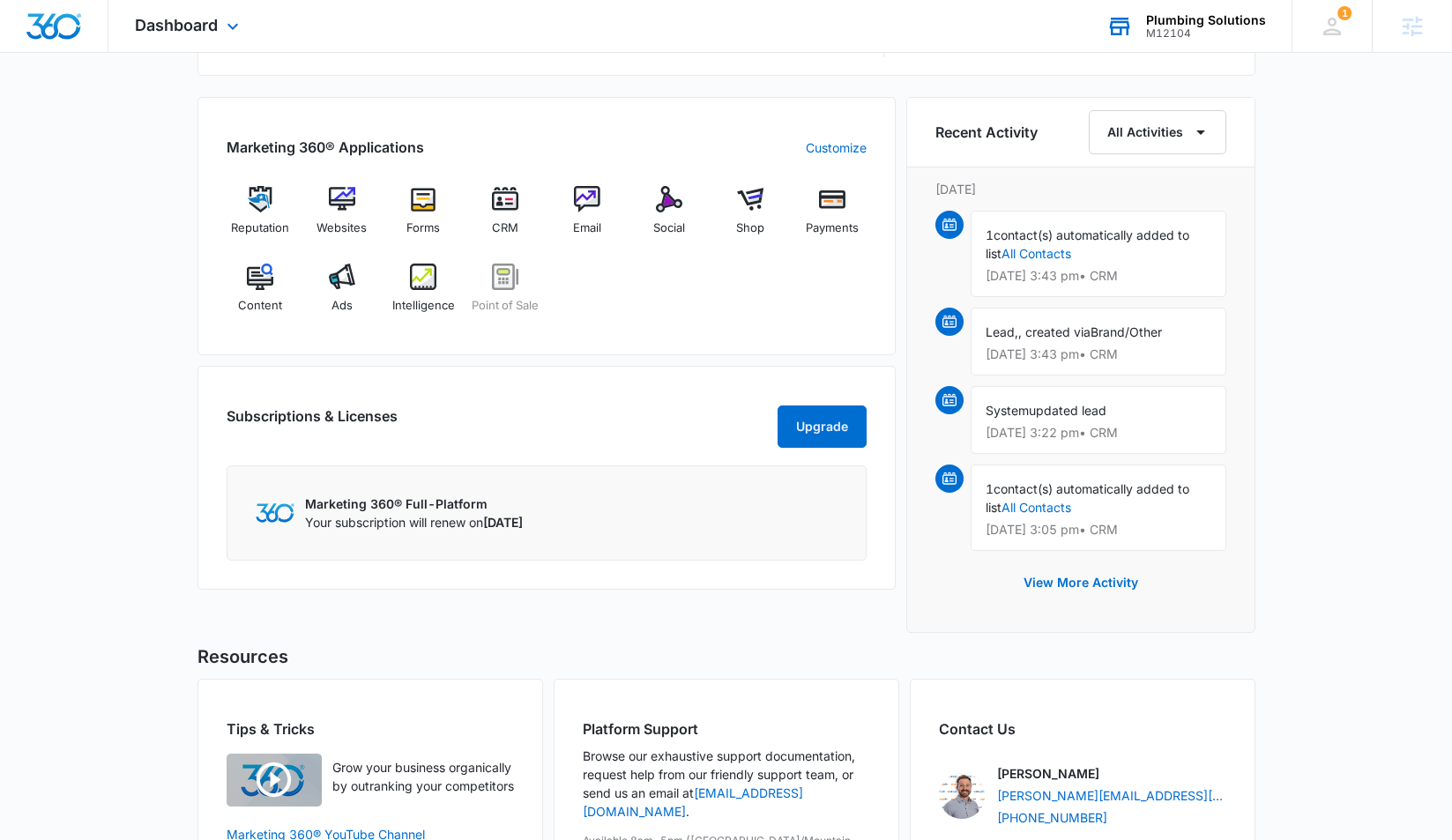
scroll to position [1119, 0]
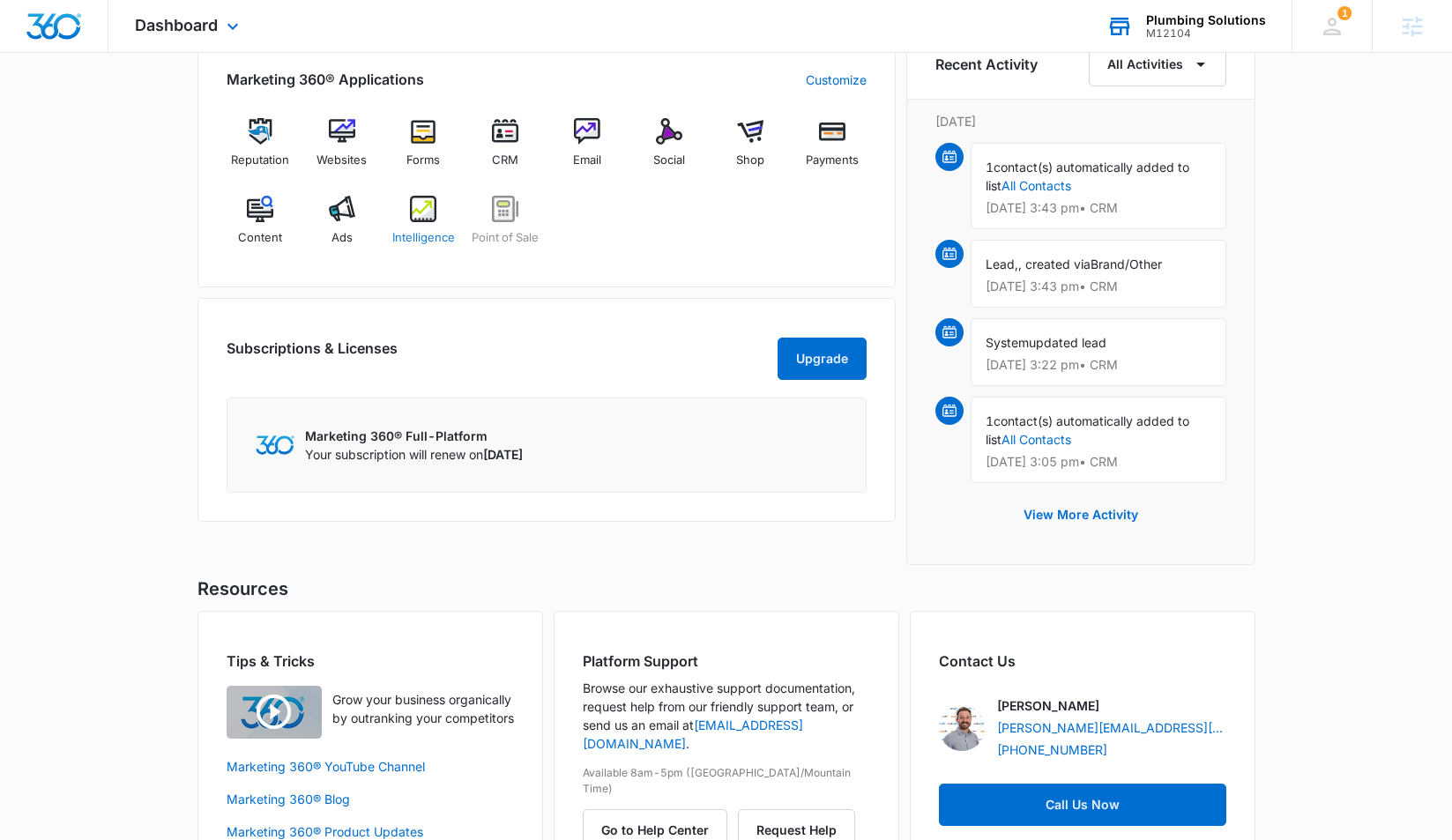
click at [426, 211] on img at bounding box center [422, 208] width 26 height 26
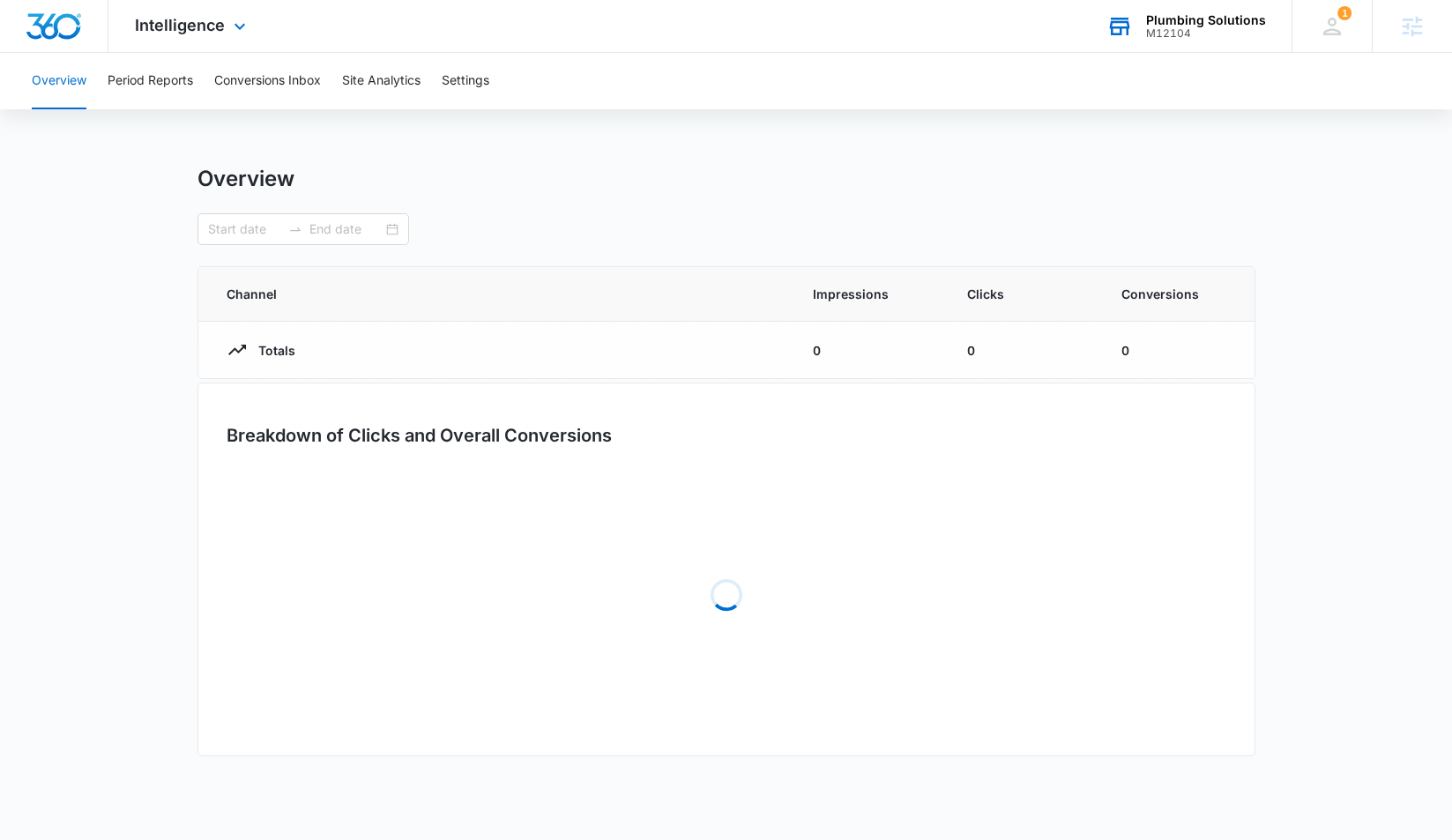
type input "[DATE]"
click at [258, 84] on button "Conversions Inbox" at bounding box center [267, 81] width 107 height 57
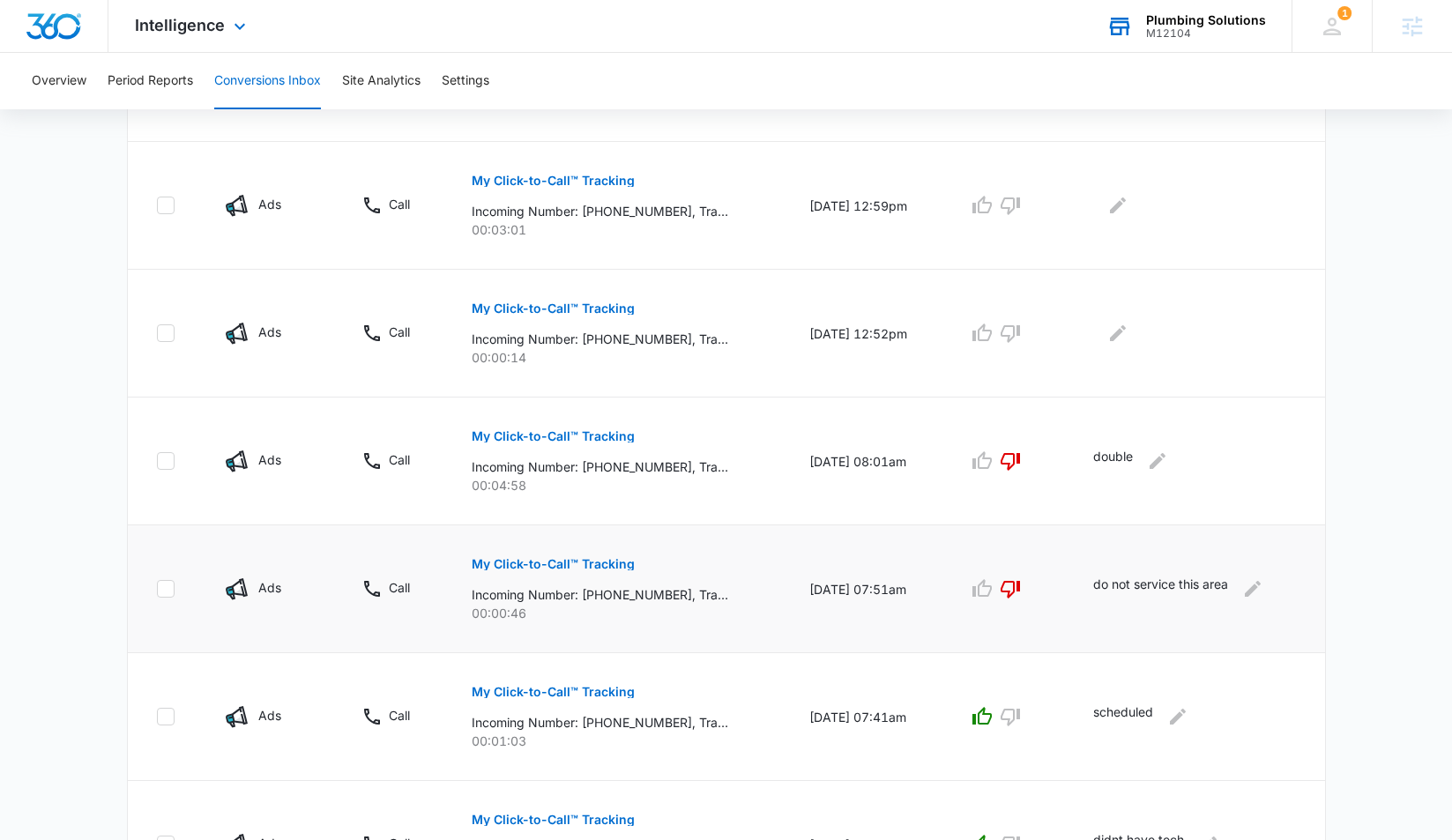
scroll to position [925, 0]
click at [596, 561] on p "My Click-to-Call™ Tracking" at bounding box center [553, 563] width 164 height 13
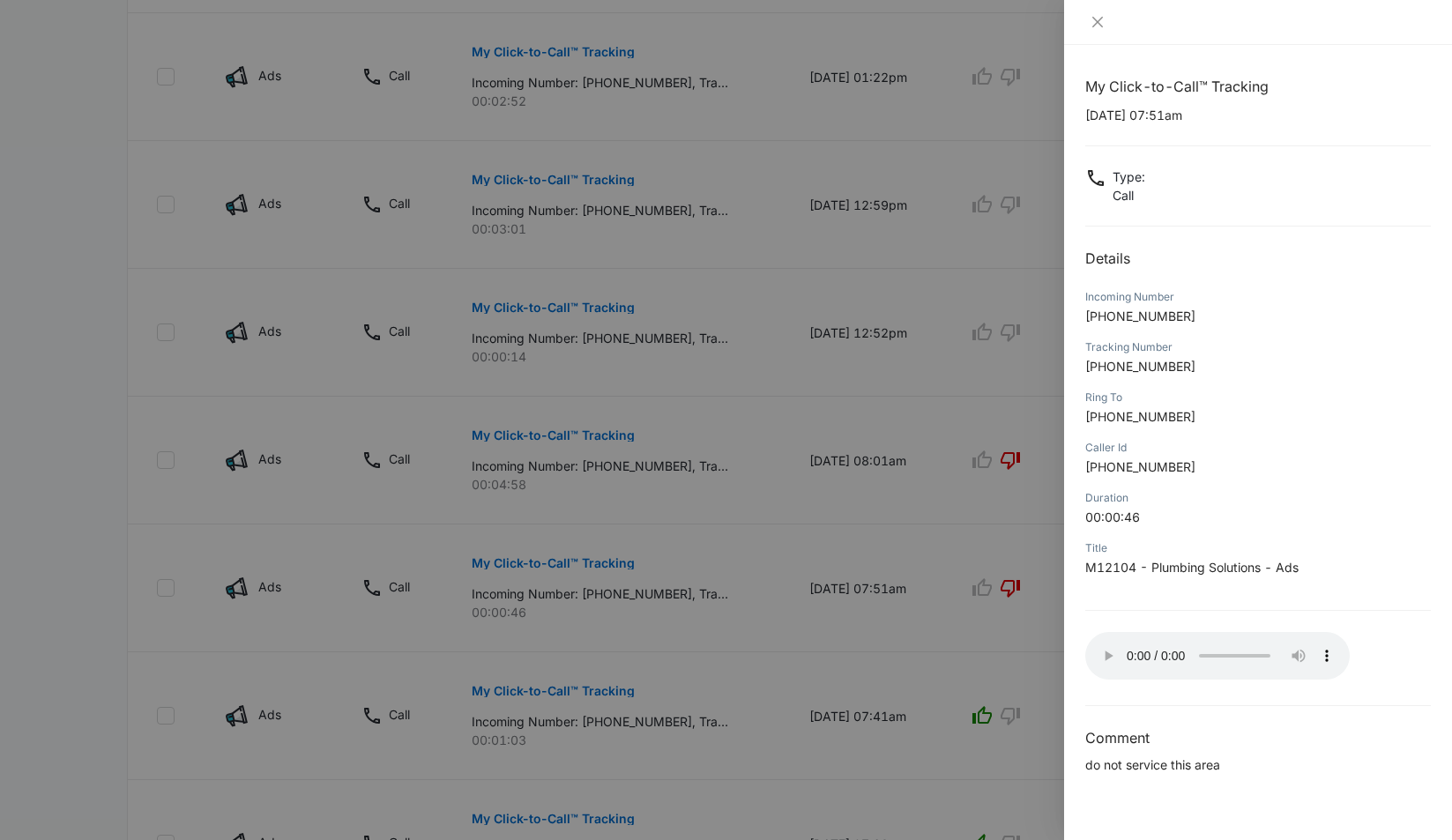
click at [1103, 652] on audio "Your browser does not support the audio tag." at bounding box center [1217, 655] width 264 height 48
click at [1093, 22] on icon "close" at bounding box center [1098, 22] width 14 height 14
